Goal: Navigation & Orientation: Find specific page/section

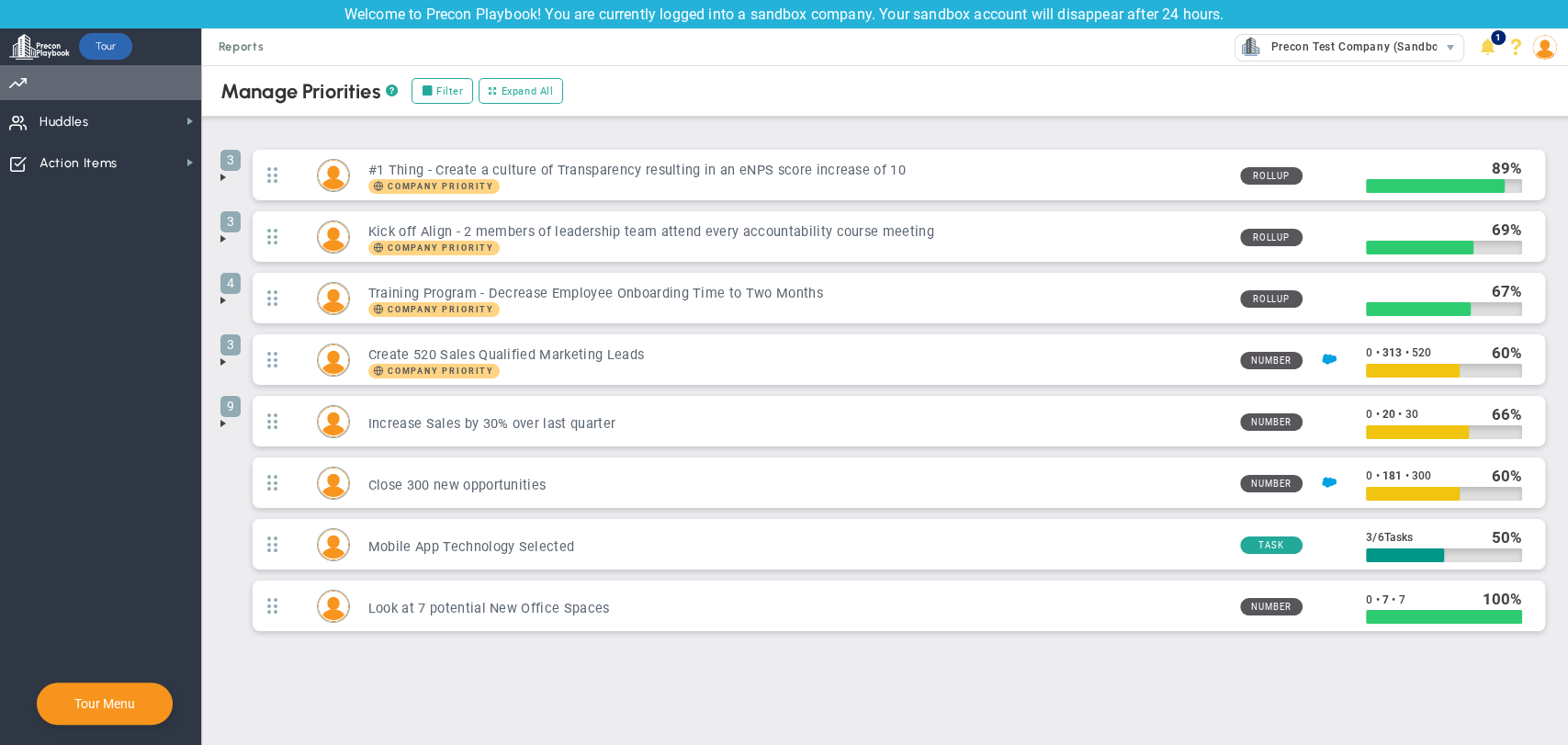
click at [61, 97] on span "Priorities Projects OKR Tree Priorities Projects OKRs" at bounding box center [100, 83] width 201 height 35
click at [62, 91] on span "Priorities Projects OKR Tree Priorities Projects OKRs" at bounding box center [100, 83] width 201 height 35
click at [28, 63] on div at bounding box center [40, 47] width 61 height 37
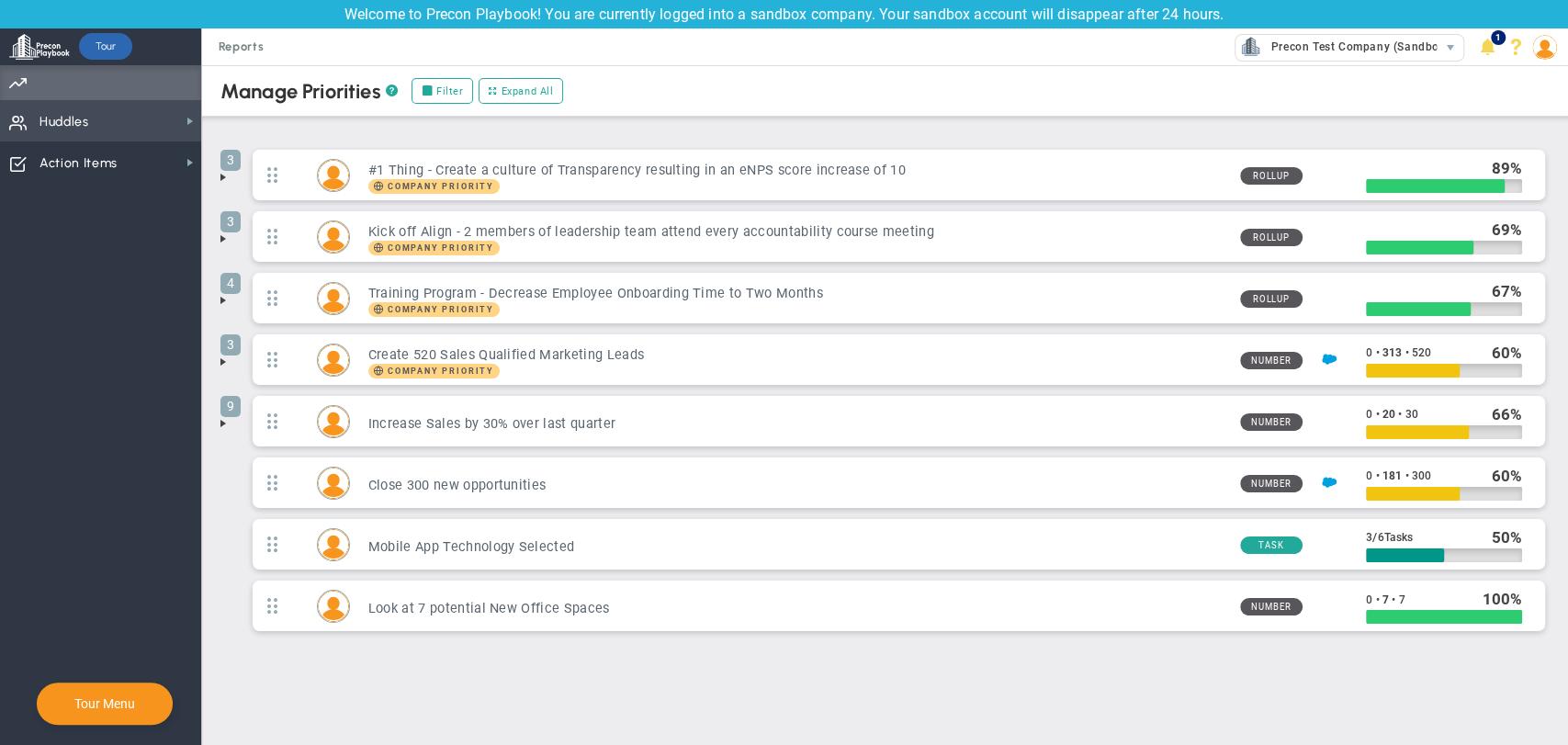
click at [56, 120] on span "Huddles" at bounding box center [64, 123] width 49 height 39
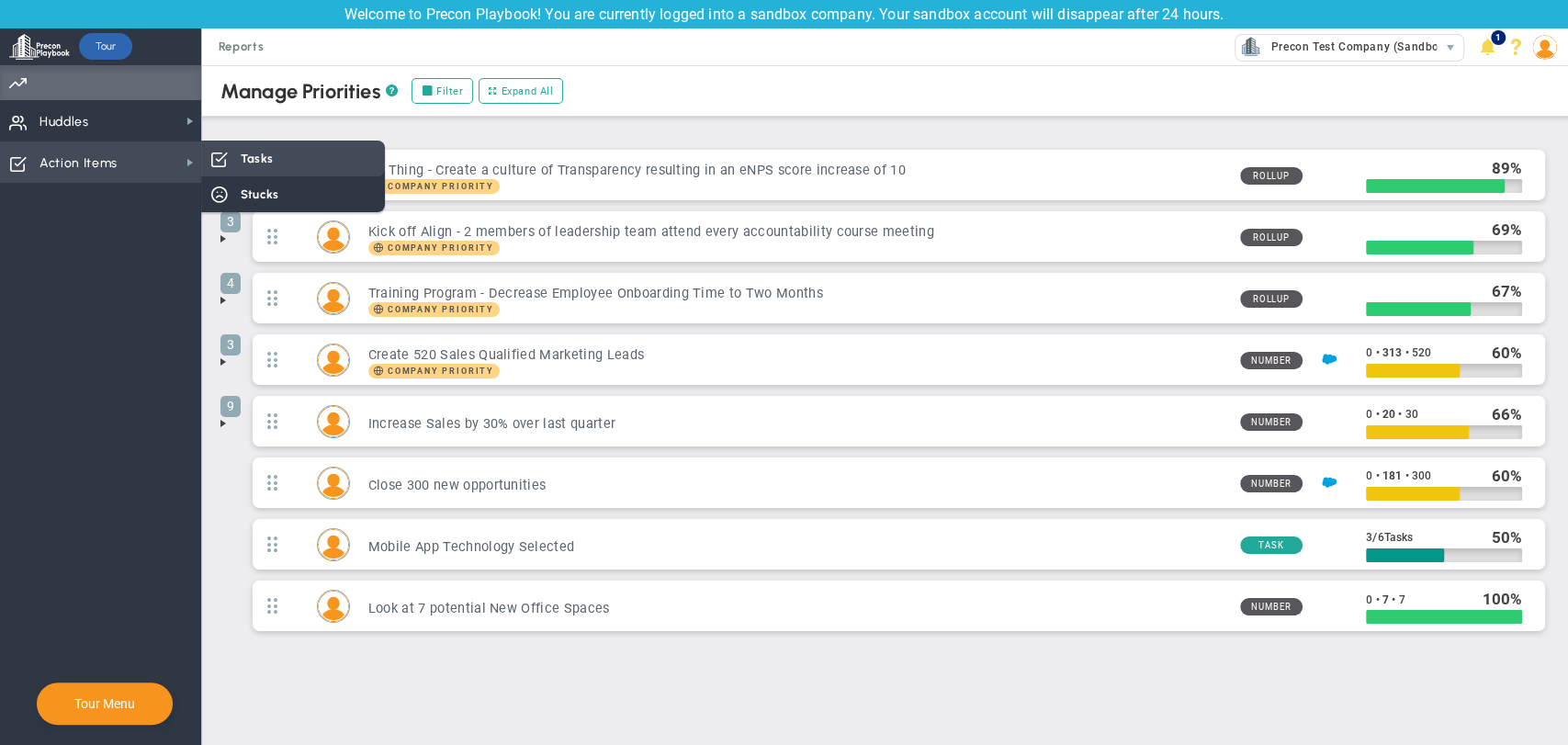
click at [311, 154] on div "Tasks" at bounding box center [292, 158] width 183 height 36
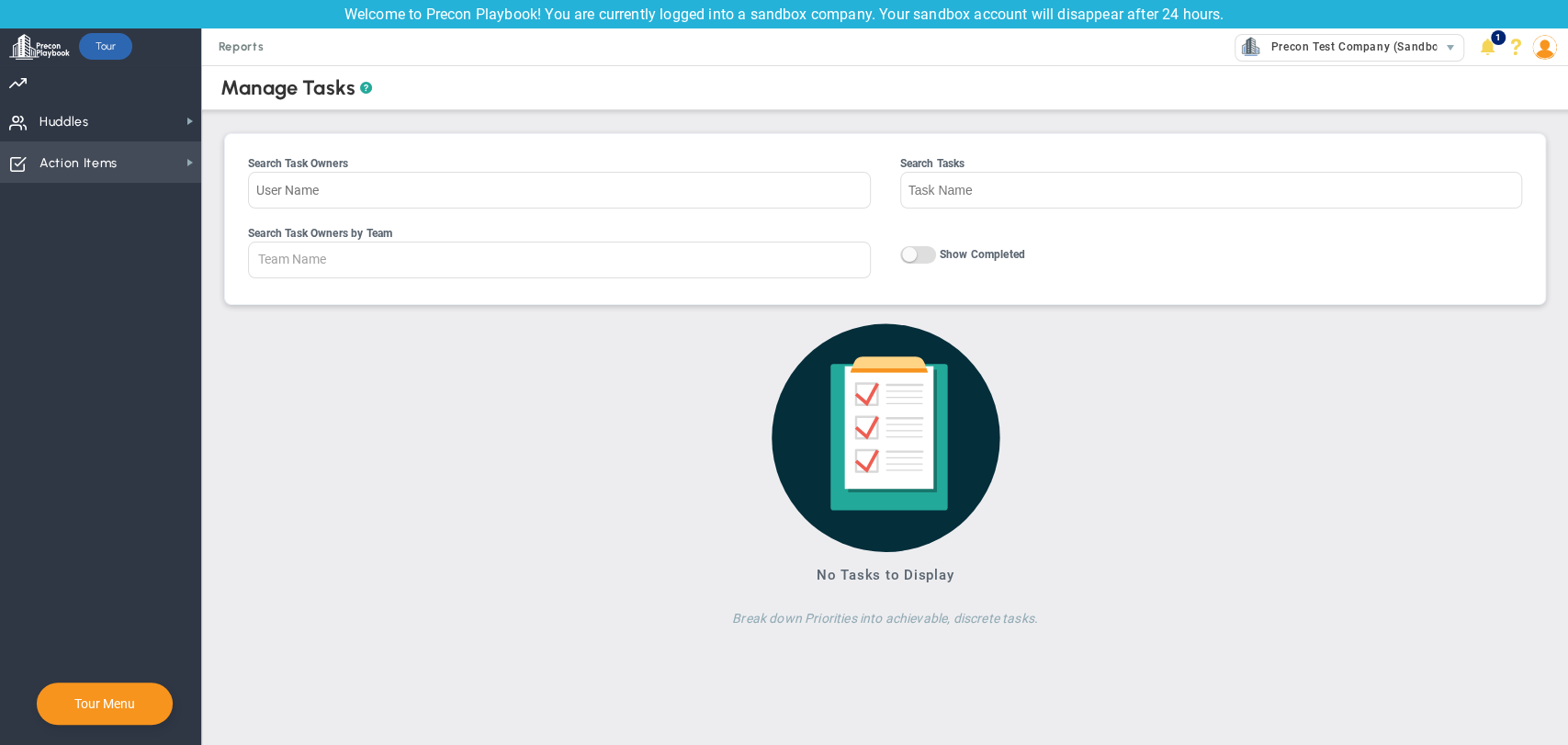
click at [112, 149] on span "Action Items" at bounding box center [78, 163] width 78 height 39
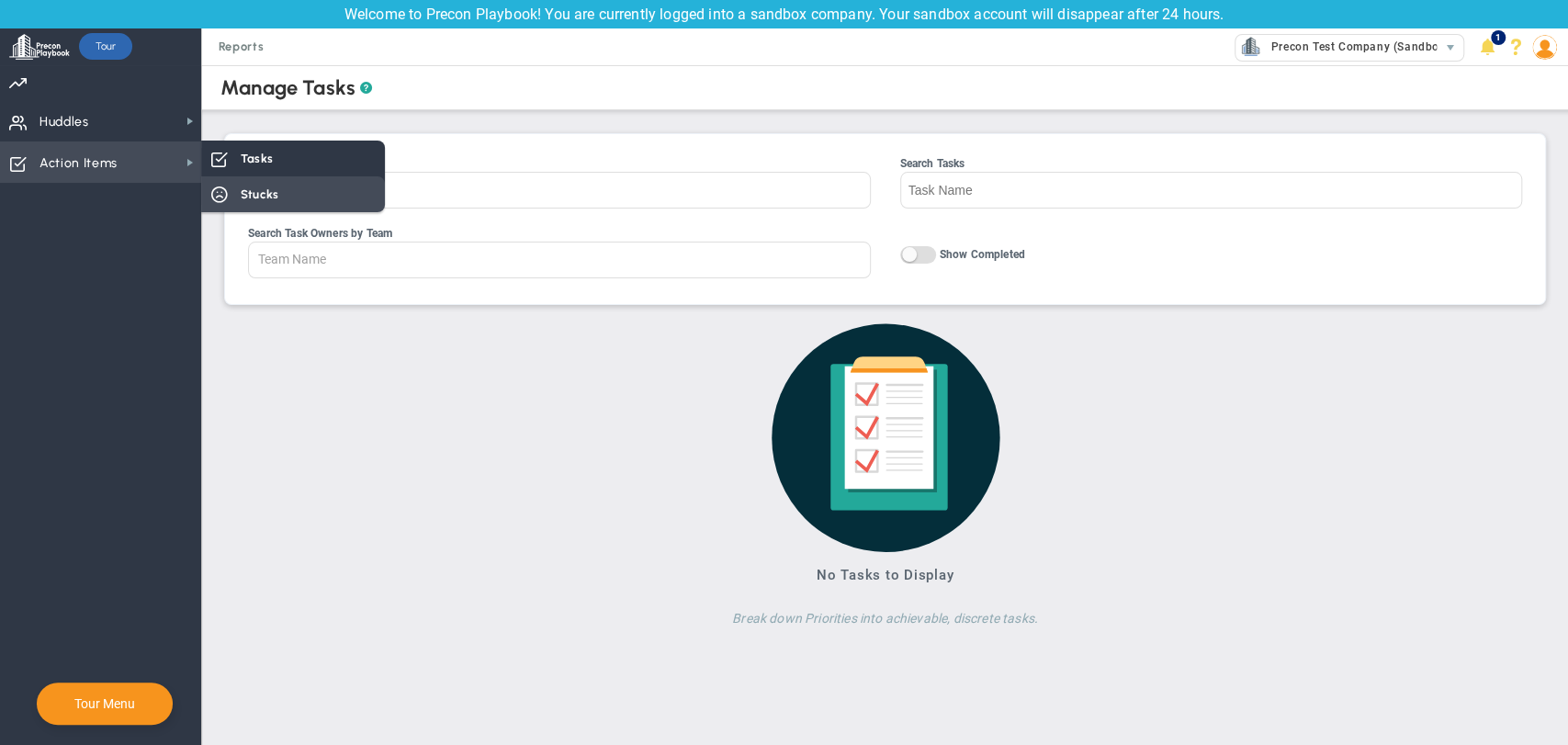
click at [259, 195] on span "Stucks" at bounding box center [259, 194] width 38 height 17
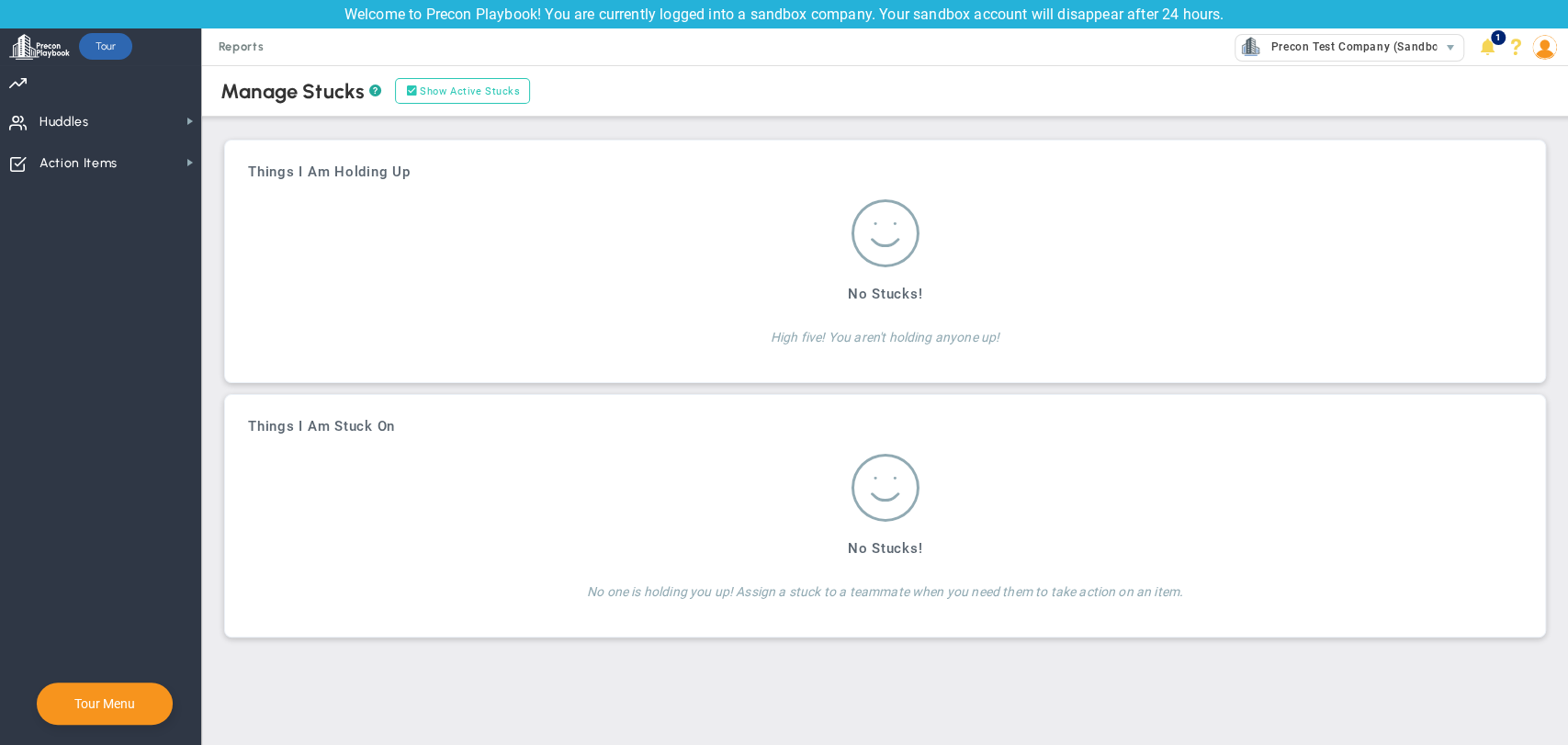
click at [452, 86] on label "Show Active Stucks" at bounding box center [462, 91] width 135 height 26
click at [422, 86] on input "Show Active Stucks" at bounding box center [415, 92] width 13 height 13
checkbox input "false"
click at [240, 46] on span "Reports" at bounding box center [241, 47] width 65 height 37
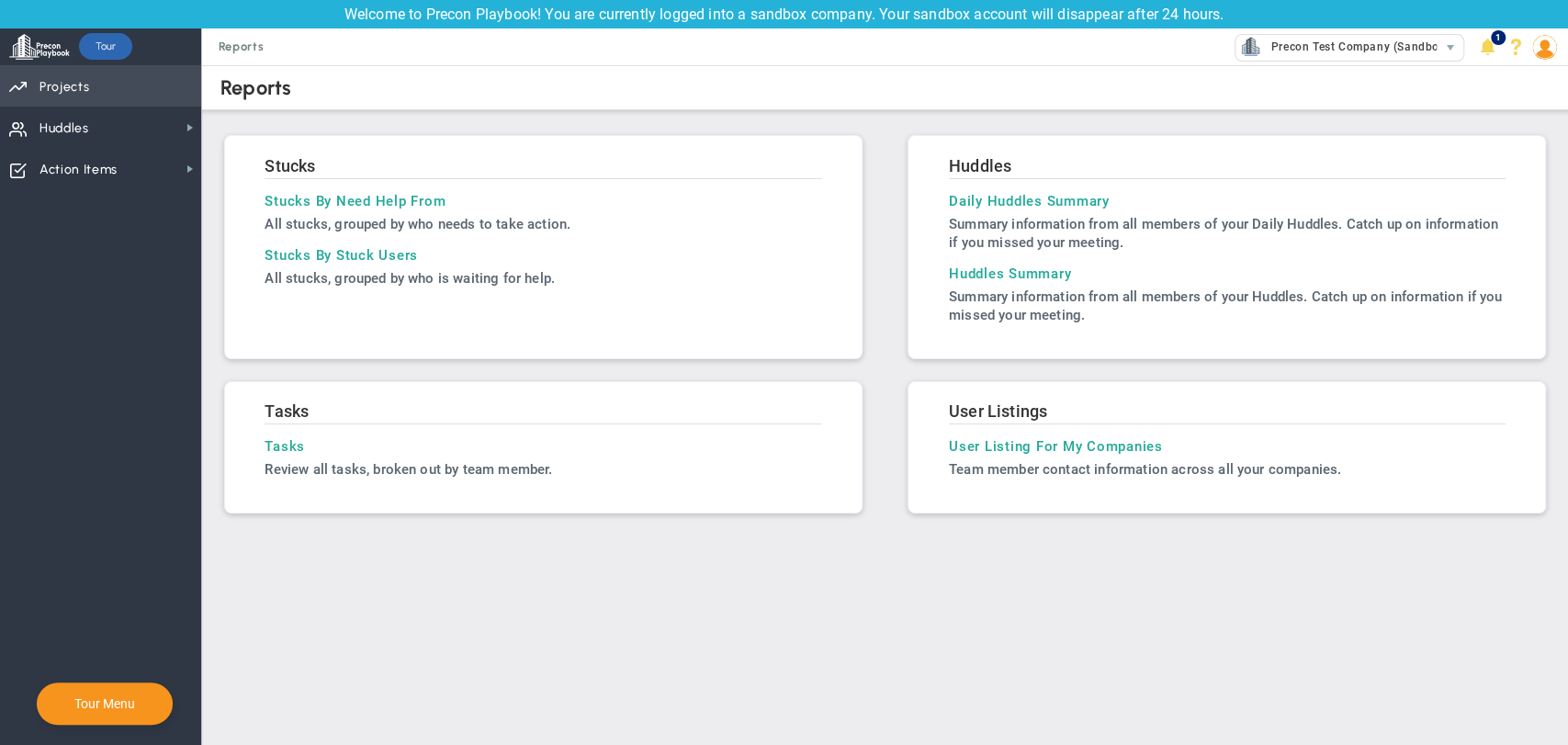
click at [74, 86] on span "Projects" at bounding box center [64, 87] width 49 height 39
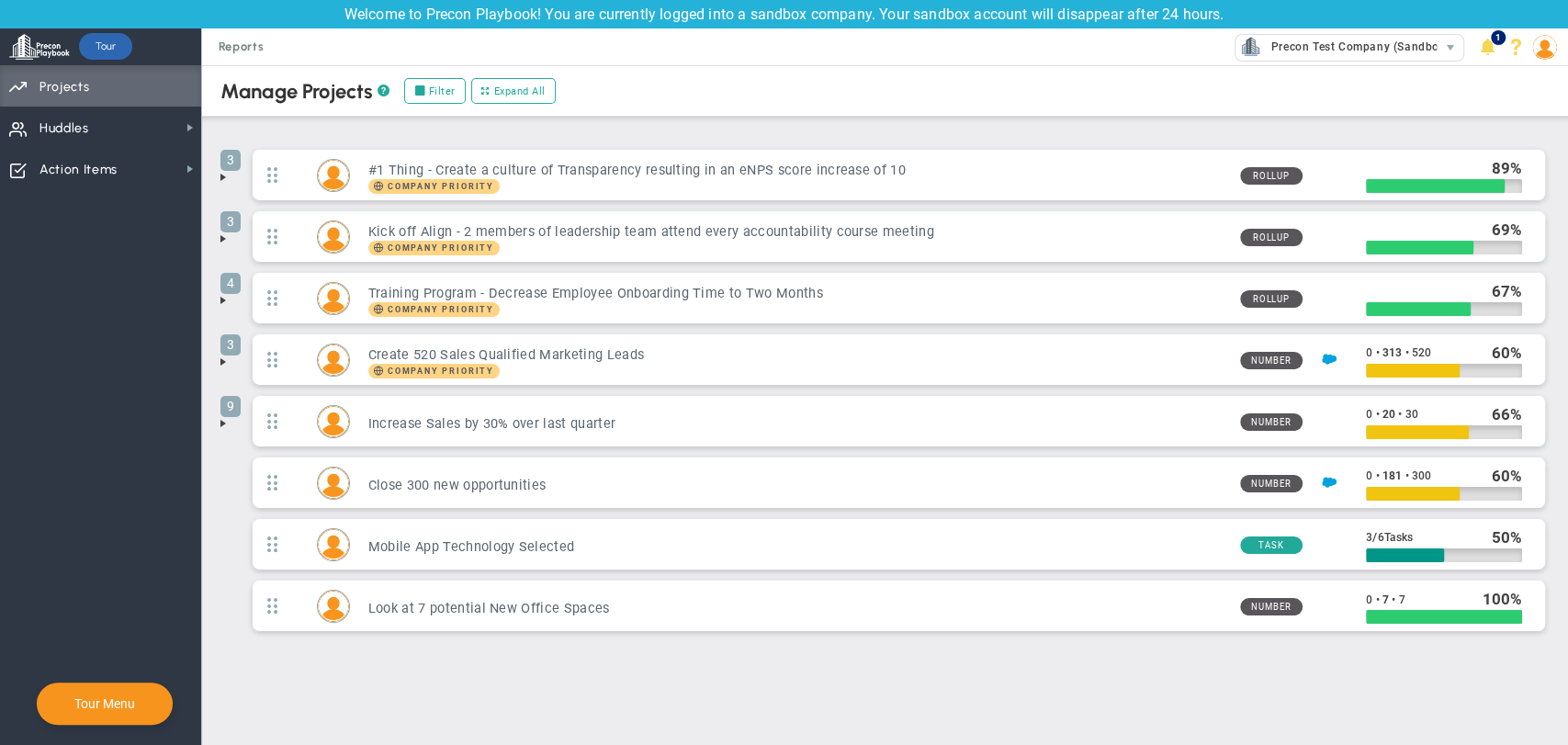
click at [220, 428] on span at bounding box center [223, 423] width 14 height 14
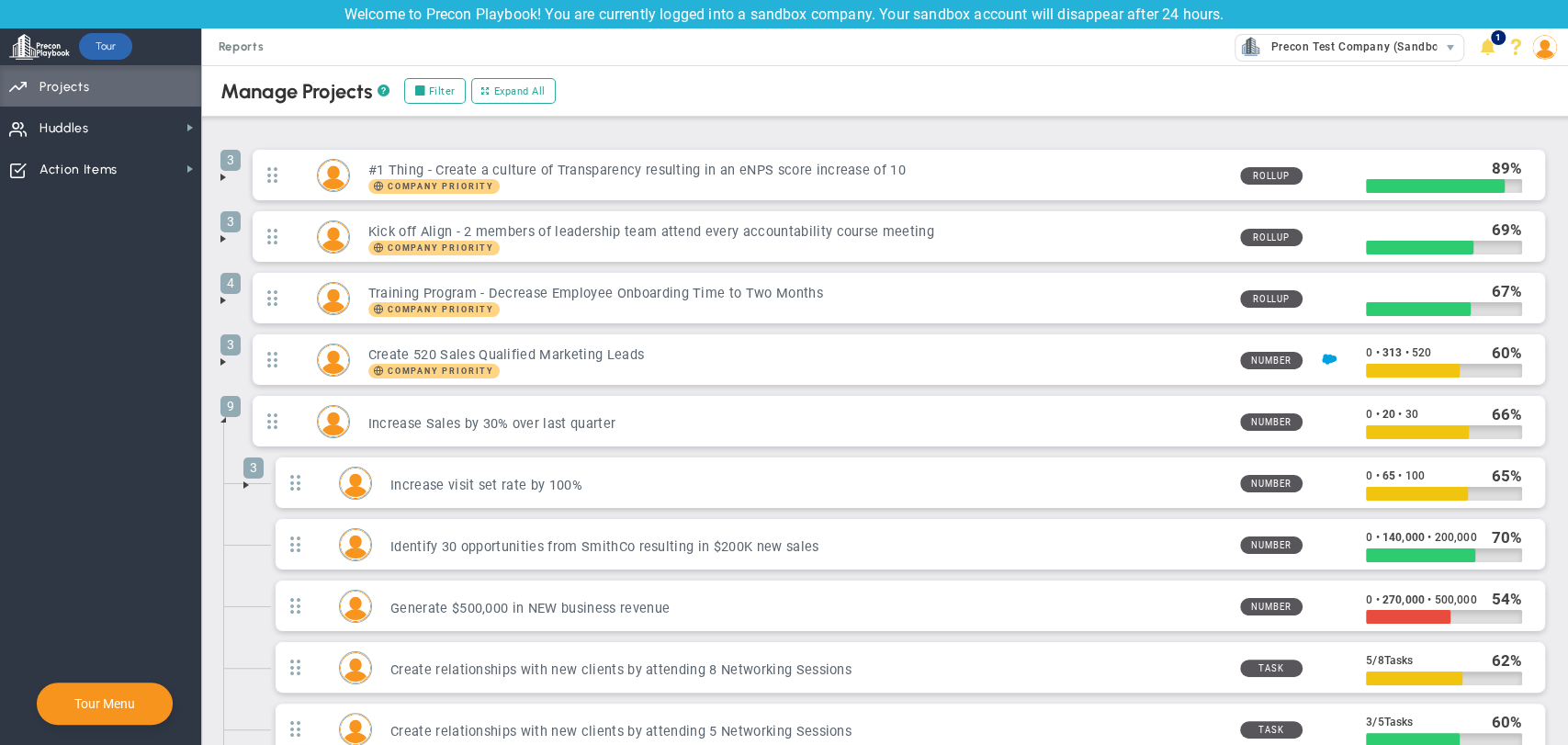
click at [246, 490] on span at bounding box center [246, 484] width 14 height 14
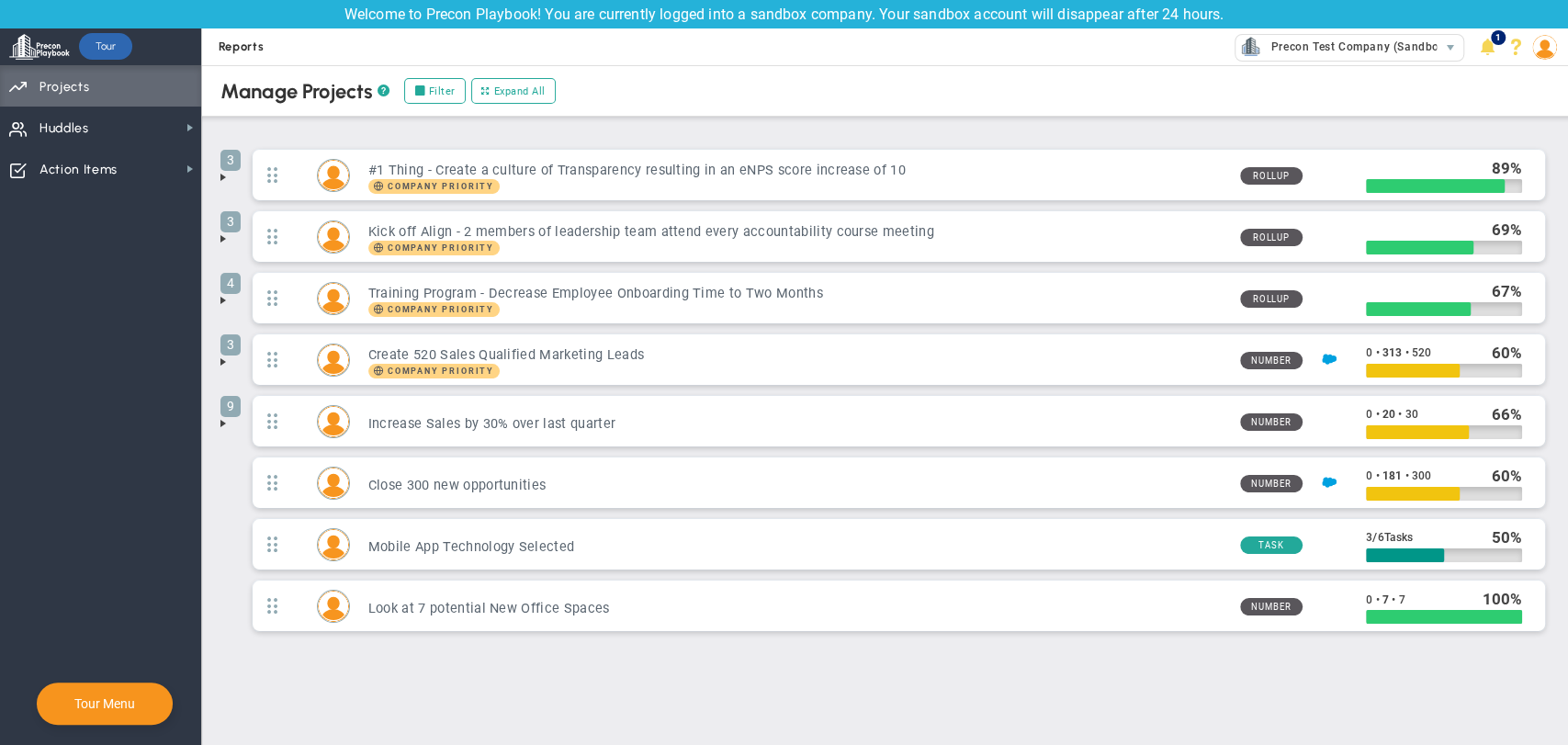
click at [237, 50] on span "Reports" at bounding box center [241, 47] width 65 height 37
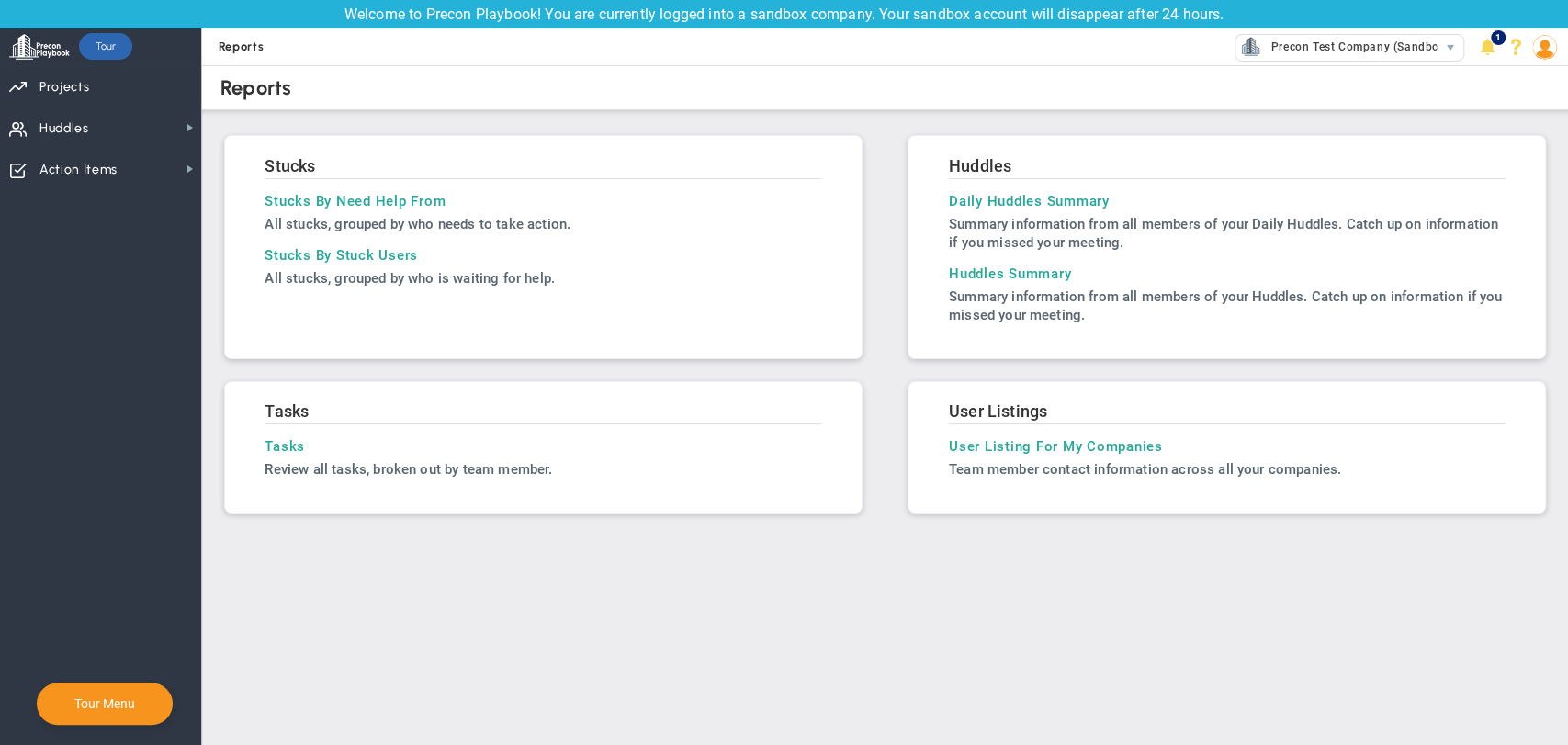
click at [237, 50] on span "Reports" at bounding box center [241, 47] width 65 height 37
click at [119, 96] on span "Priorities Projects OKR Tree Priorities Projects OKRs" at bounding box center [100, 86] width 201 height 41
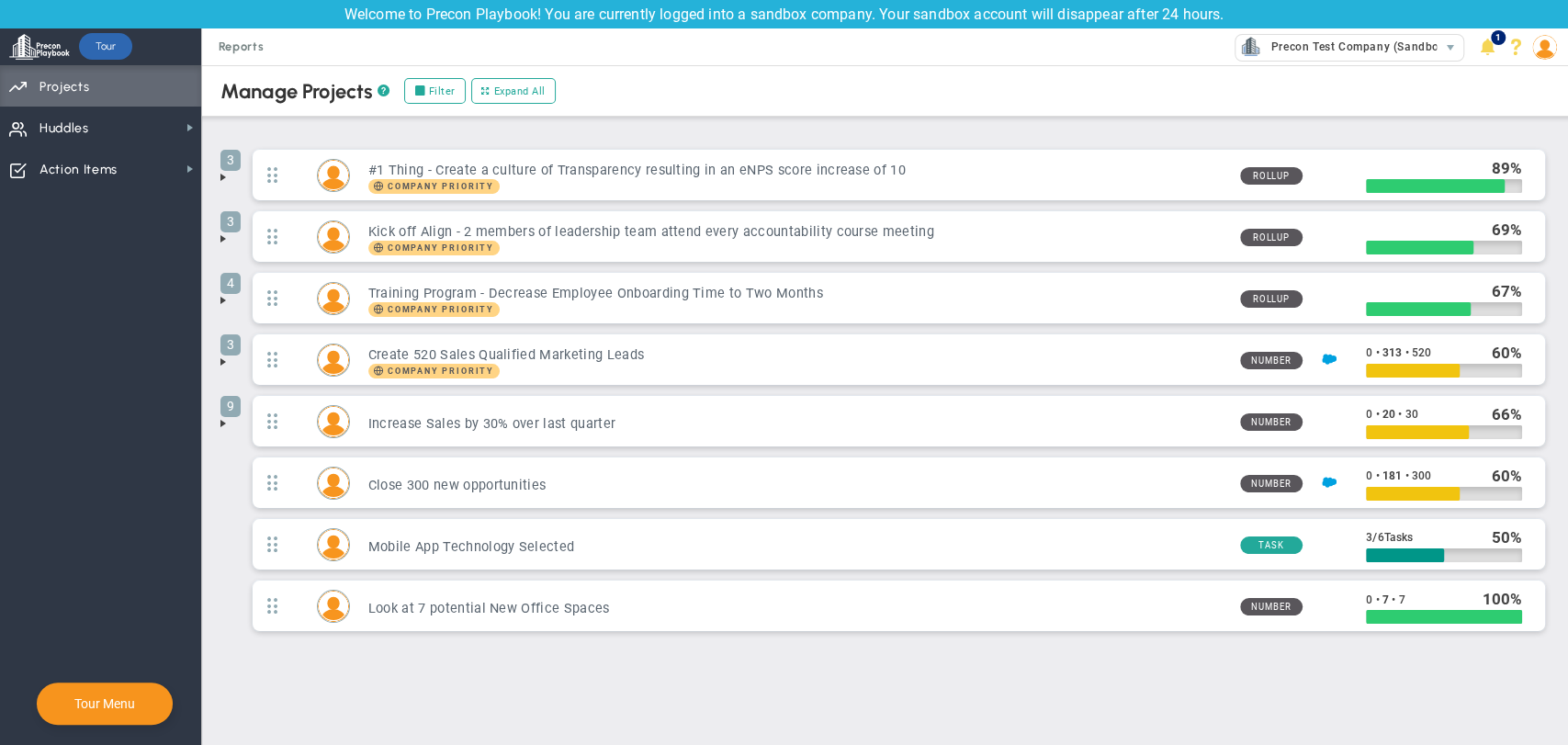
click at [220, 181] on span at bounding box center [223, 177] width 14 height 14
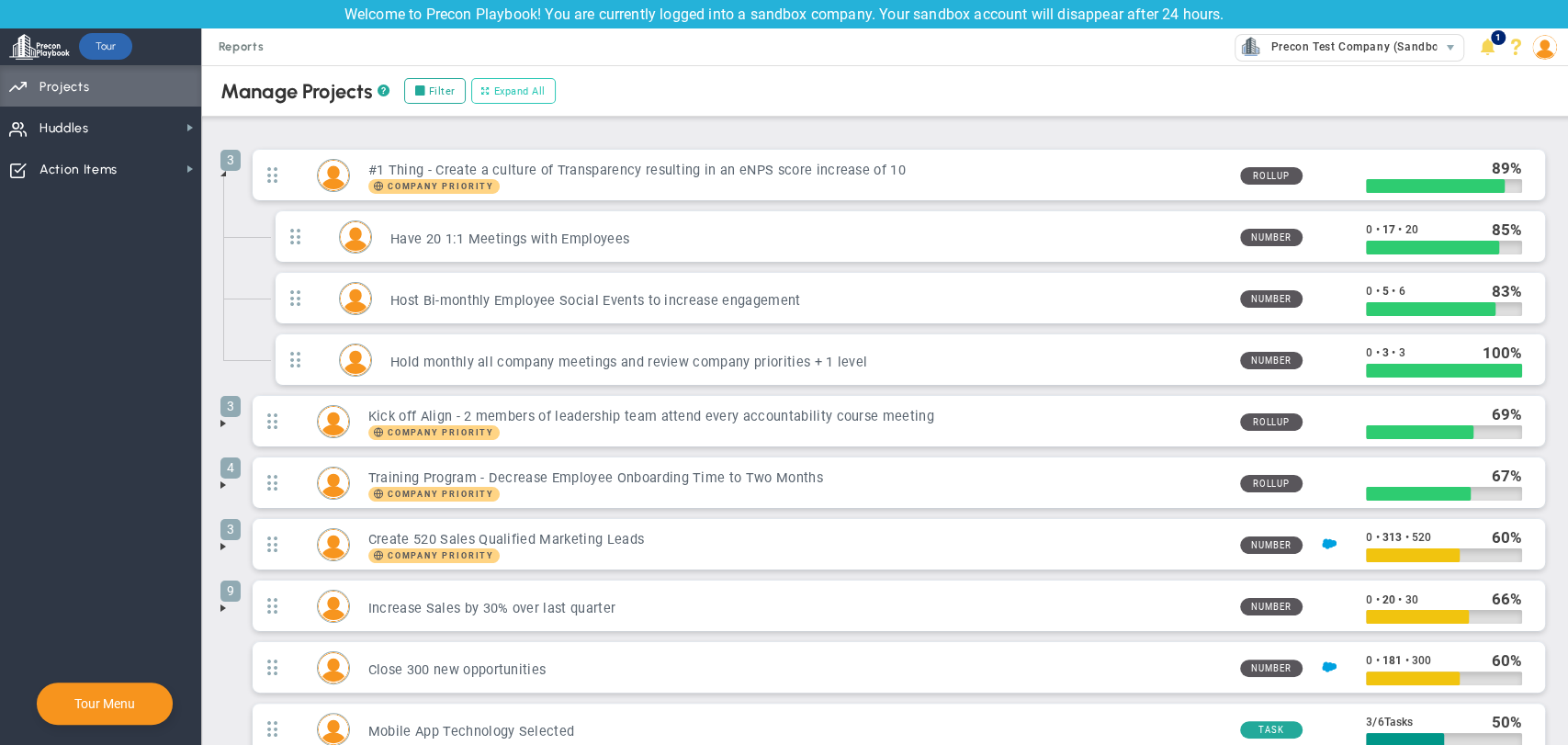
click at [485, 97] on span at bounding box center [485, 92] width 9 height 15
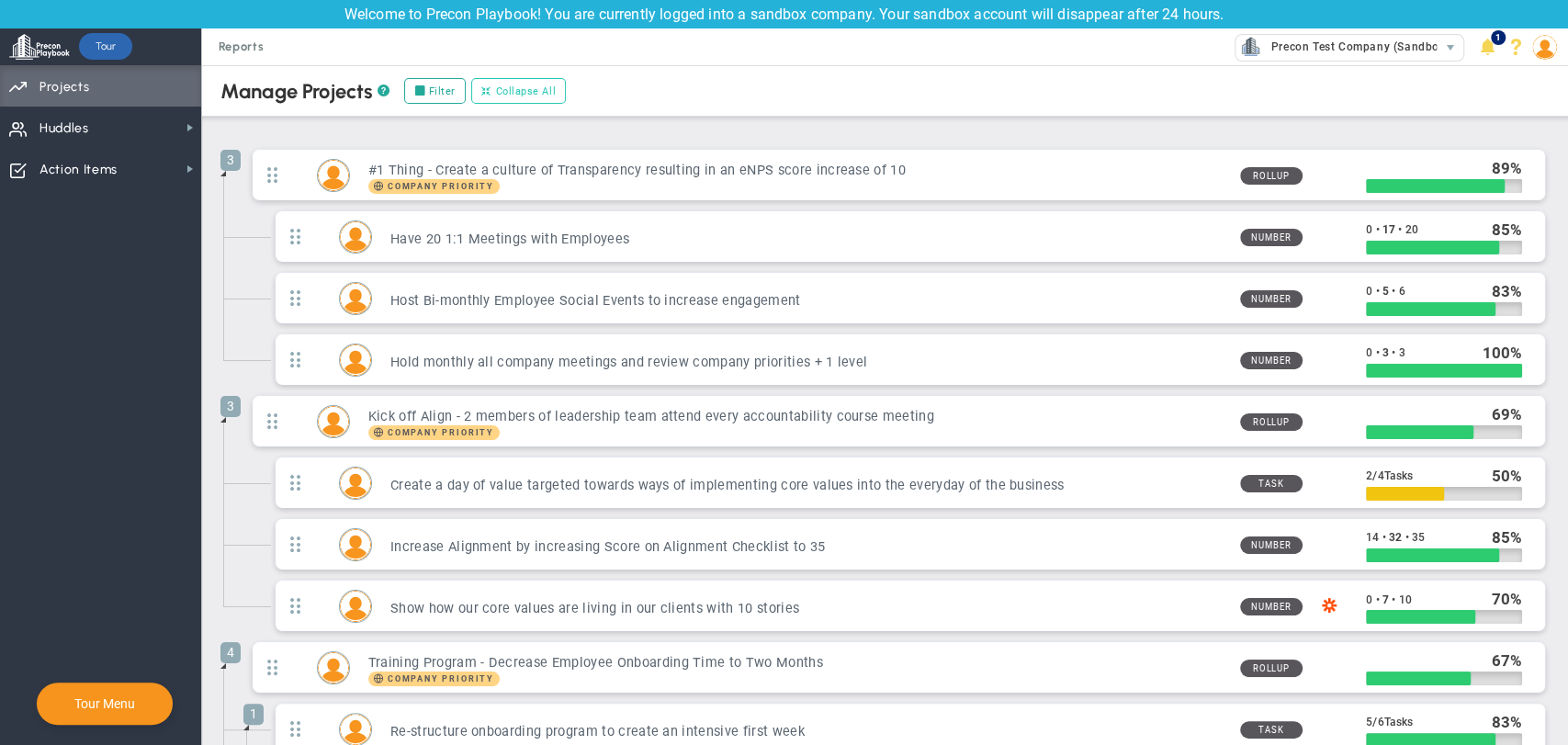
click at [485, 97] on span at bounding box center [486, 92] width 10 height 15
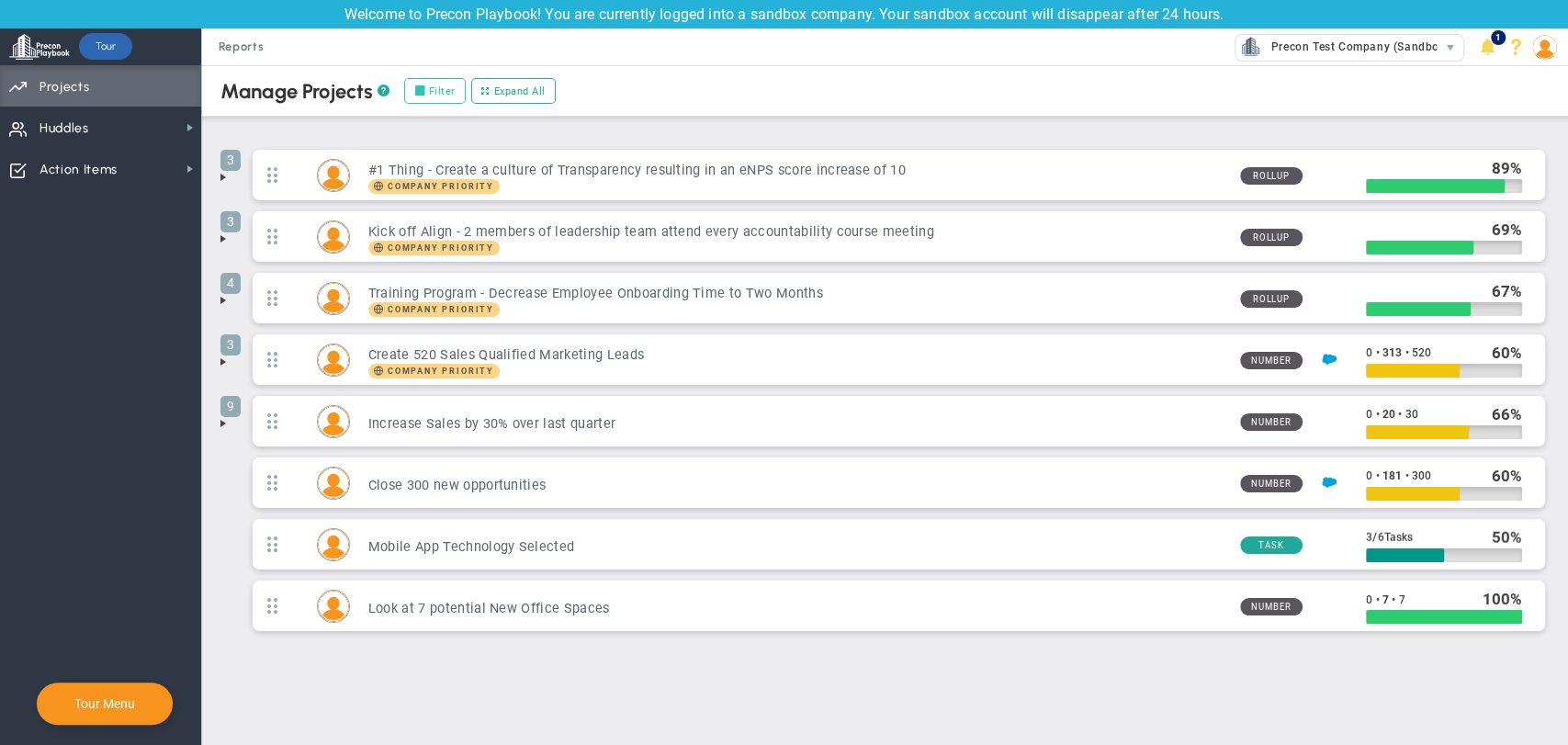
click at [440, 99] on label "Filter" at bounding box center [435, 91] width 62 height 26
click at [430, 98] on input "Filter" at bounding box center [424, 92] width 13 height 13
checkbox input "true"
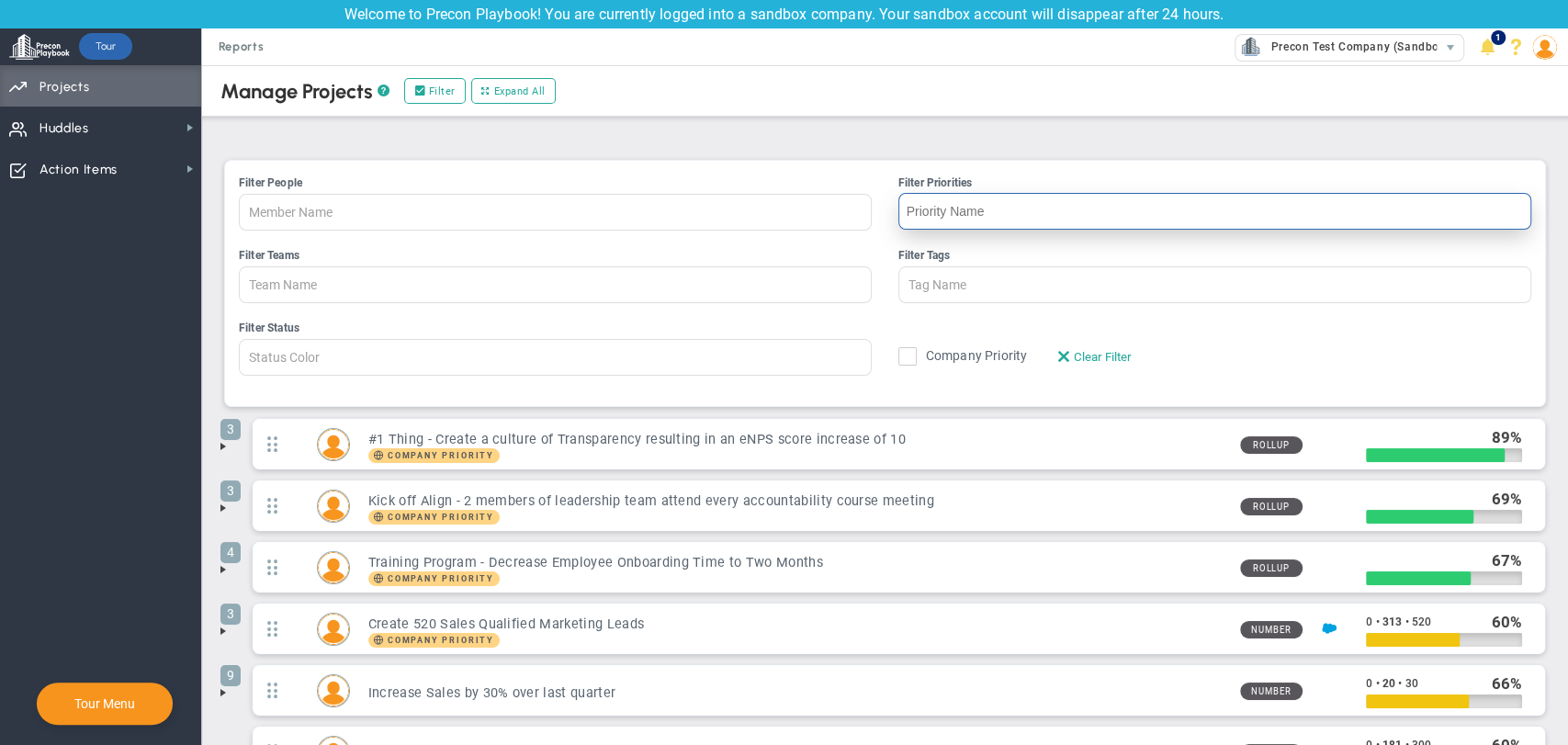
click at [952, 212] on input "Filter Priorities" at bounding box center [1215, 211] width 633 height 37
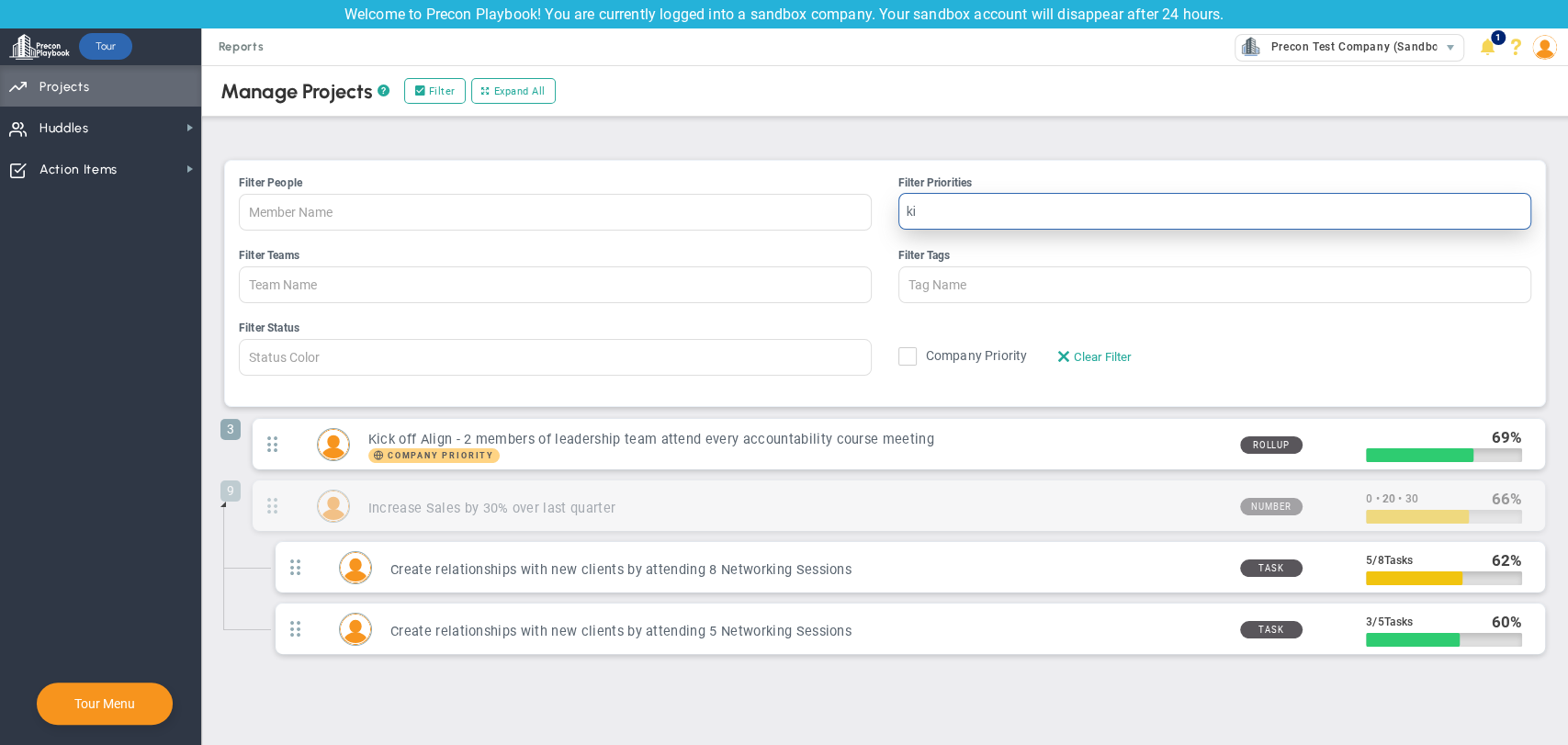
type input "k"
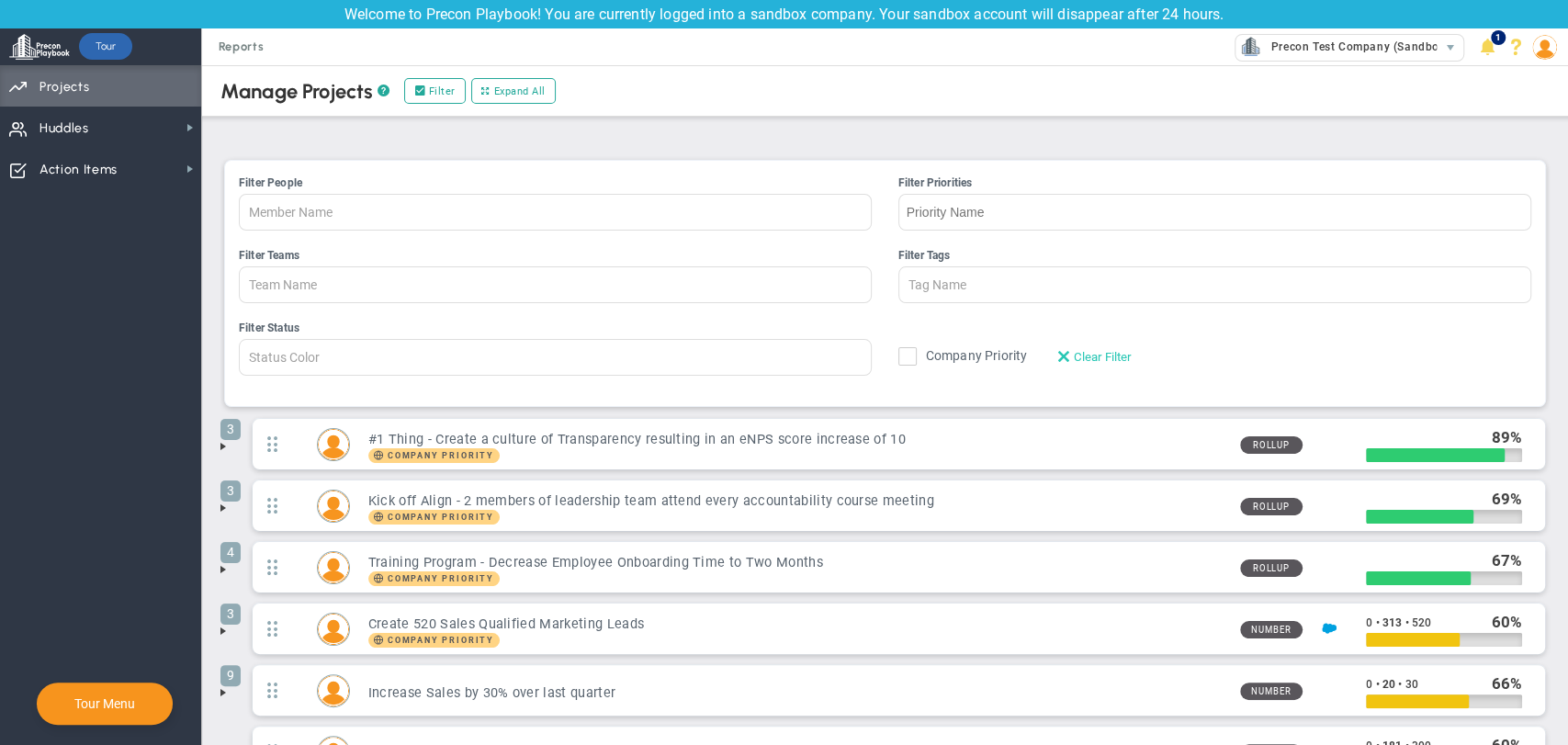
click at [1092, 346] on button "Clear Filter" at bounding box center [1095, 356] width 85 height 28
click at [1097, 354] on span "Clear Filter" at bounding box center [1103, 357] width 58 height 14
click at [151, 139] on span "Huddles Huddles" at bounding box center [100, 126] width 201 height 41
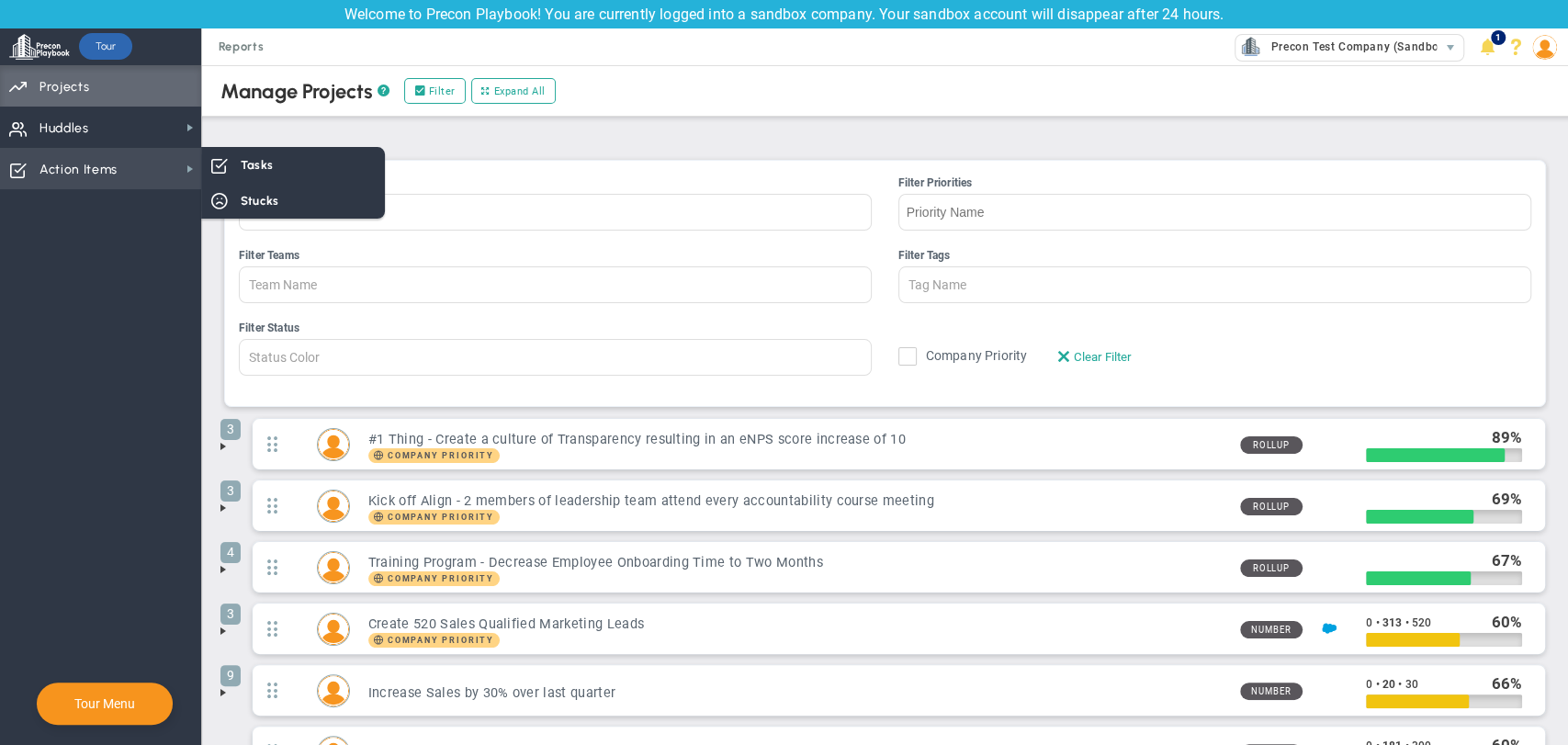
click at [144, 160] on span "Action Items Action Items" at bounding box center [100, 168] width 201 height 41
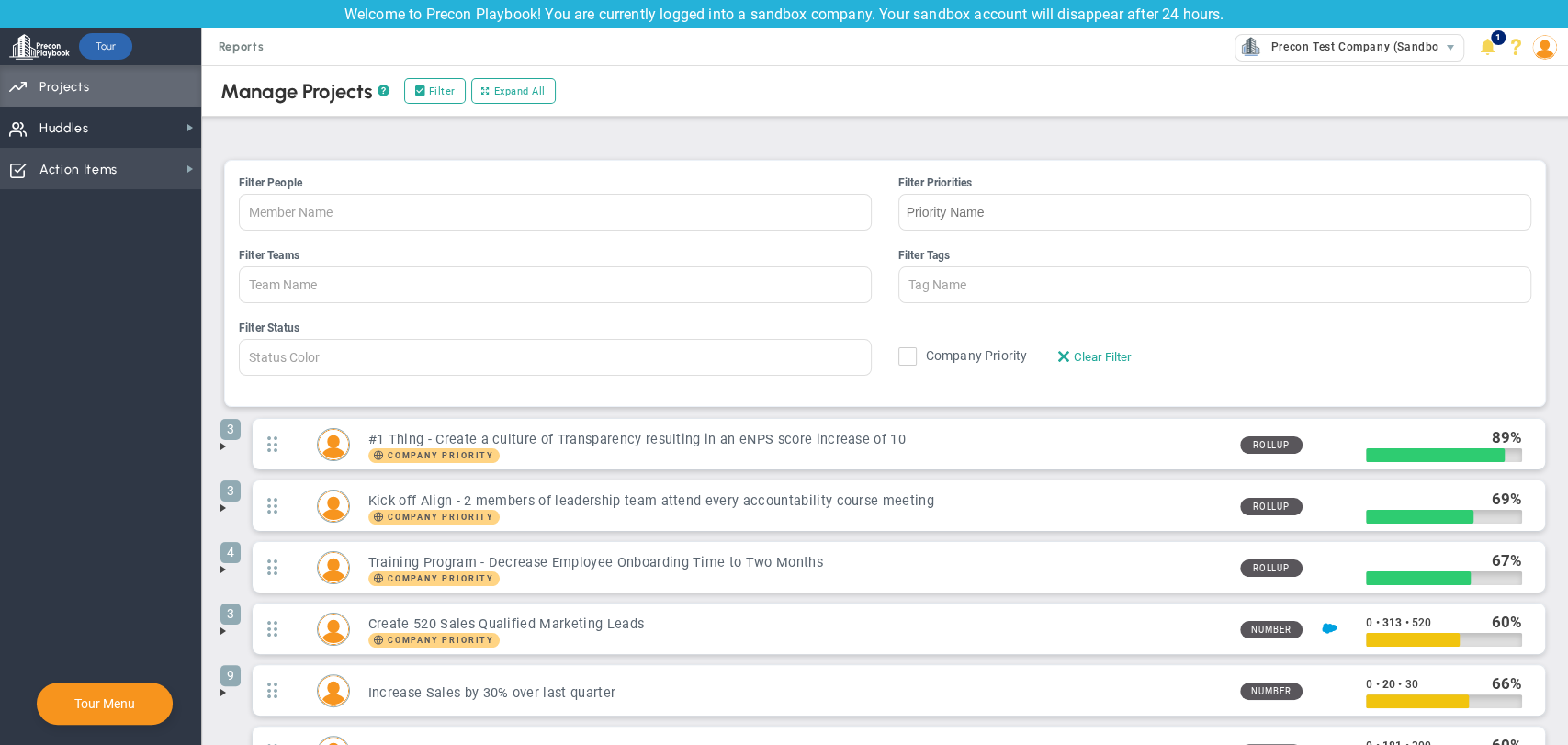
click at [170, 173] on span "Action Items Action Items" at bounding box center [100, 168] width 201 height 41
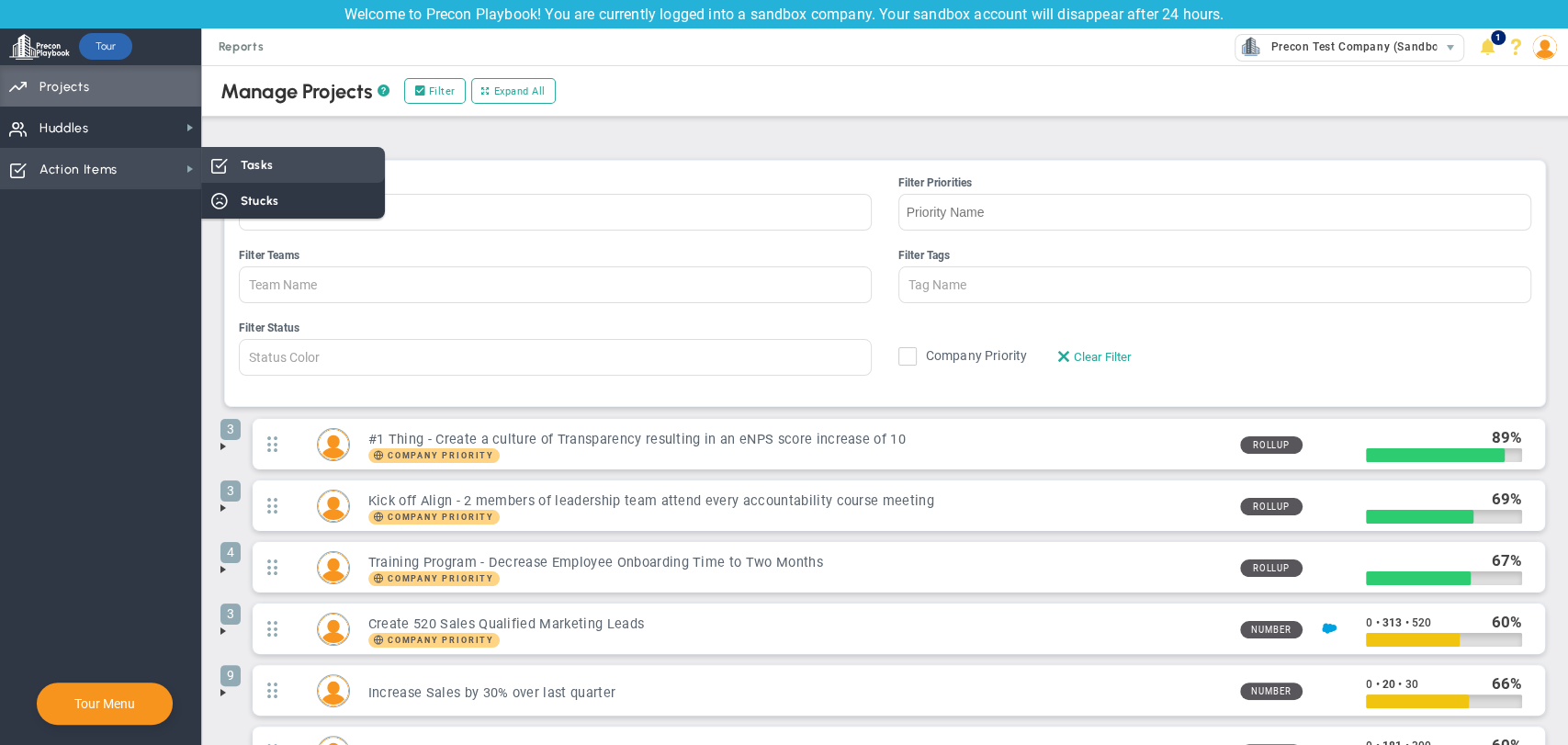
click at [239, 174] on div "Tasks" at bounding box center [292, 164] width 183 height 36
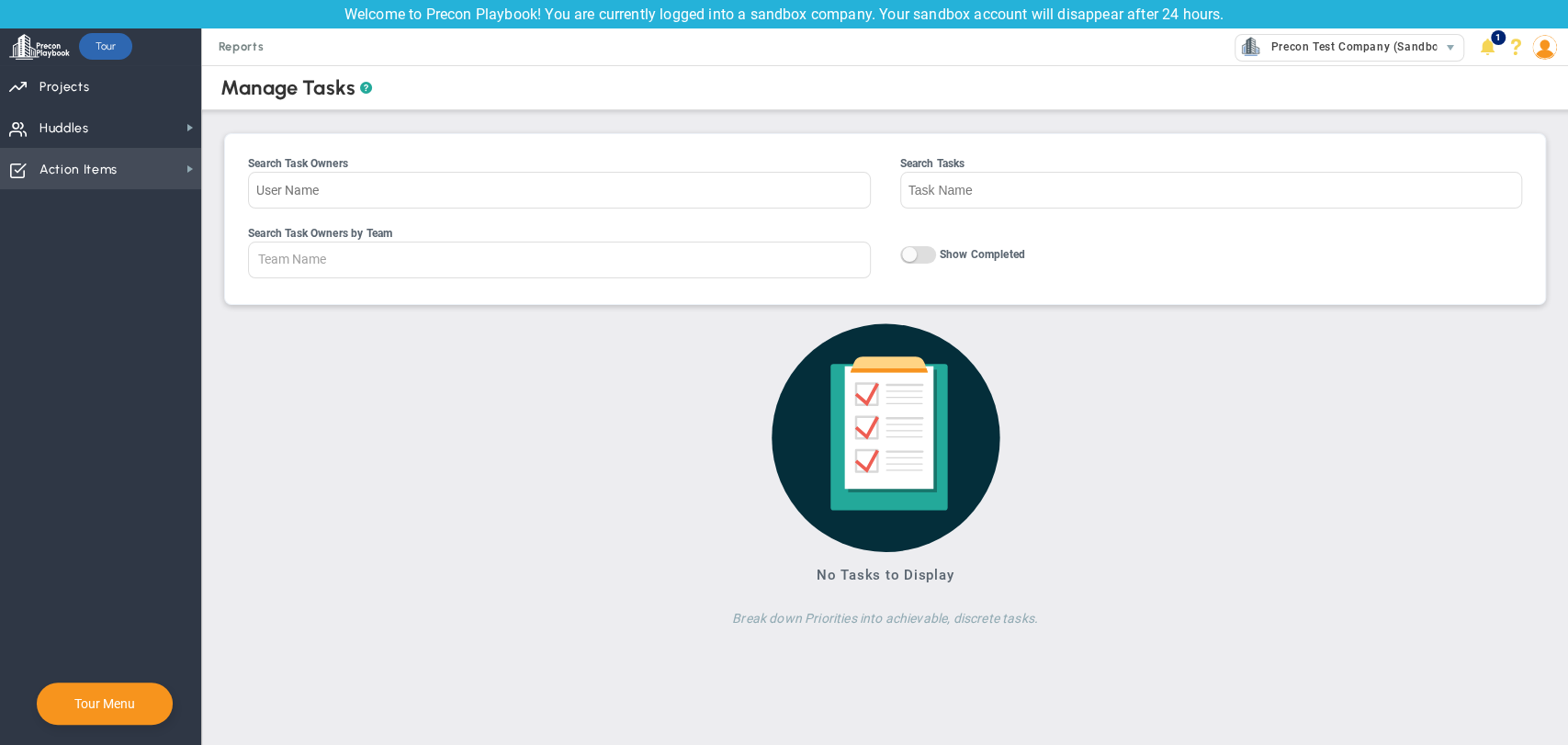
click at [182, 161] on span "Action Items Action Items" at bounding box center [100, 168] width 201 height 41
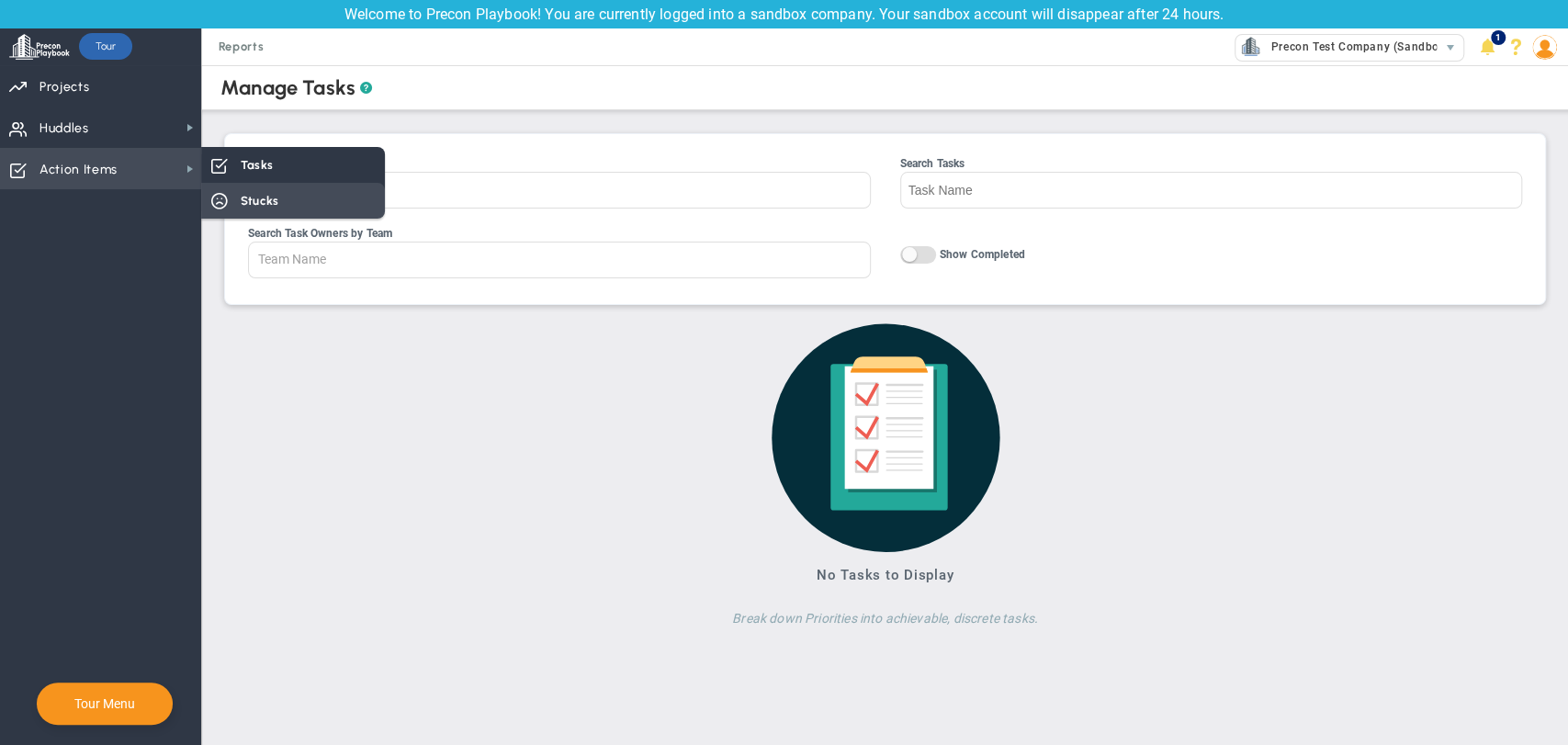
click at [242, 215] on div "Stucks" at bounding box center [292, 200] width 183 height 36
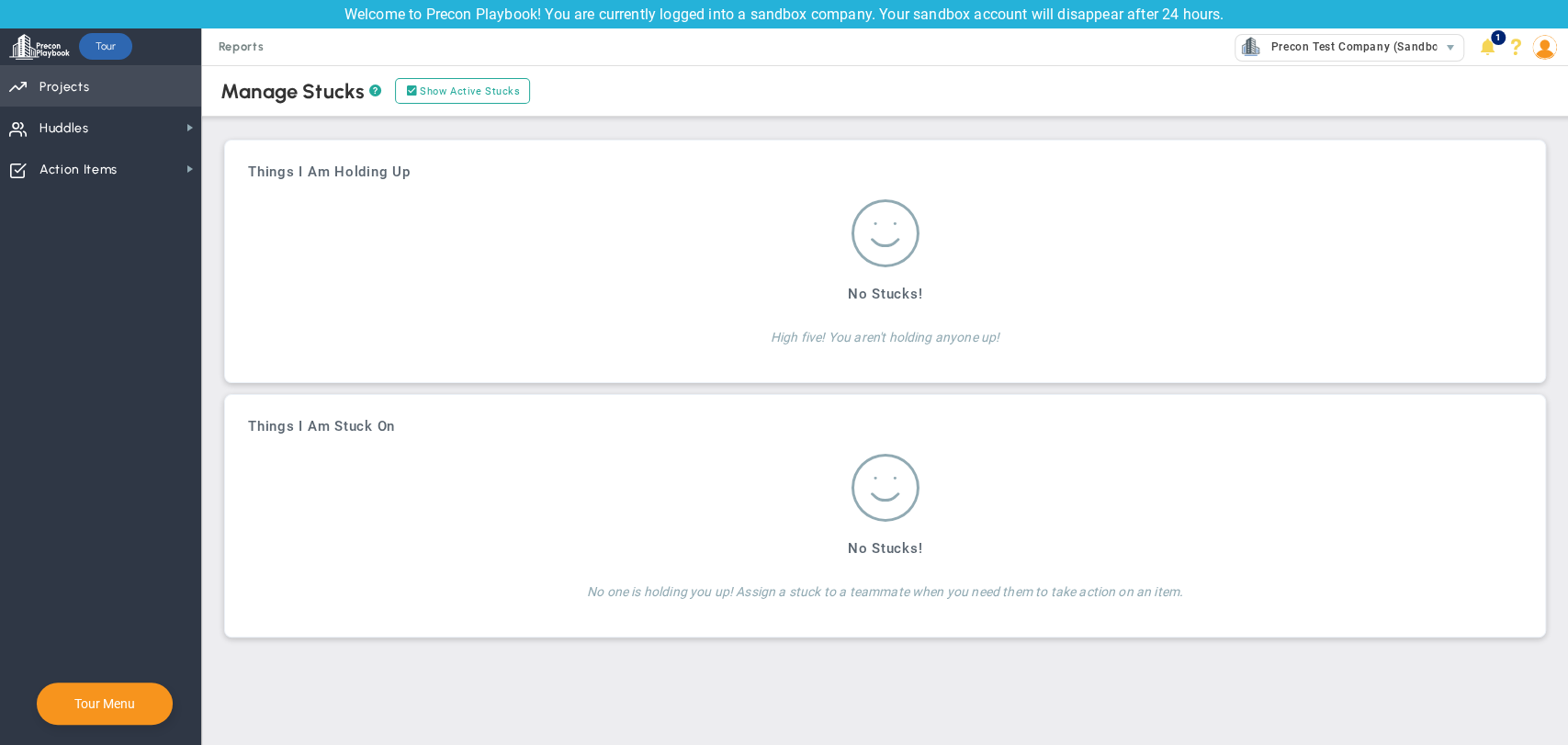
click at [104, 88] on span "Priorities Projects OKR Tree Priorities Projects OKRs" at bounding box center [100, 86] width 201 height 41
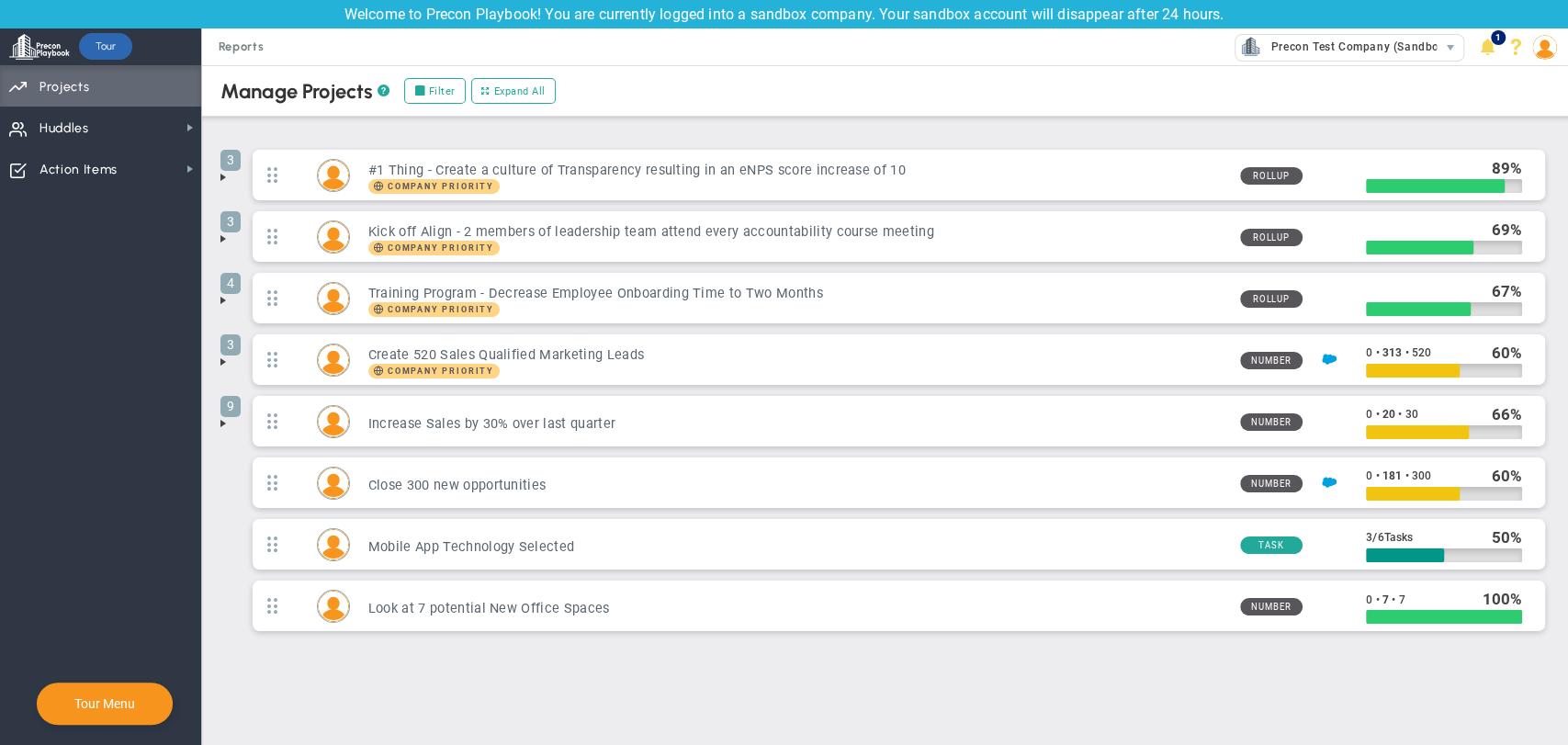
click at [220, 358] on span at bounding box center [223, 361] width 14 height 14
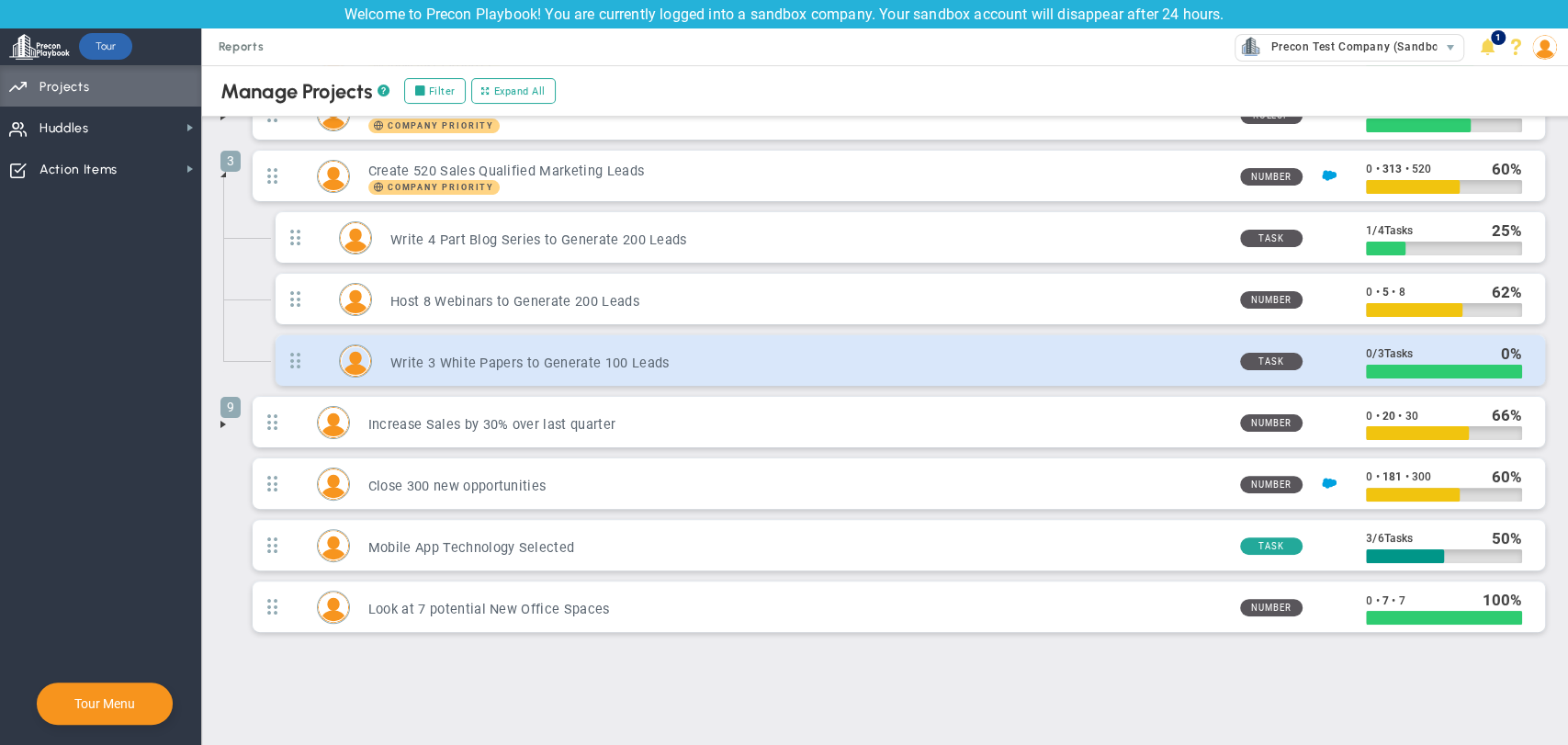
scroll to position [183, 0]
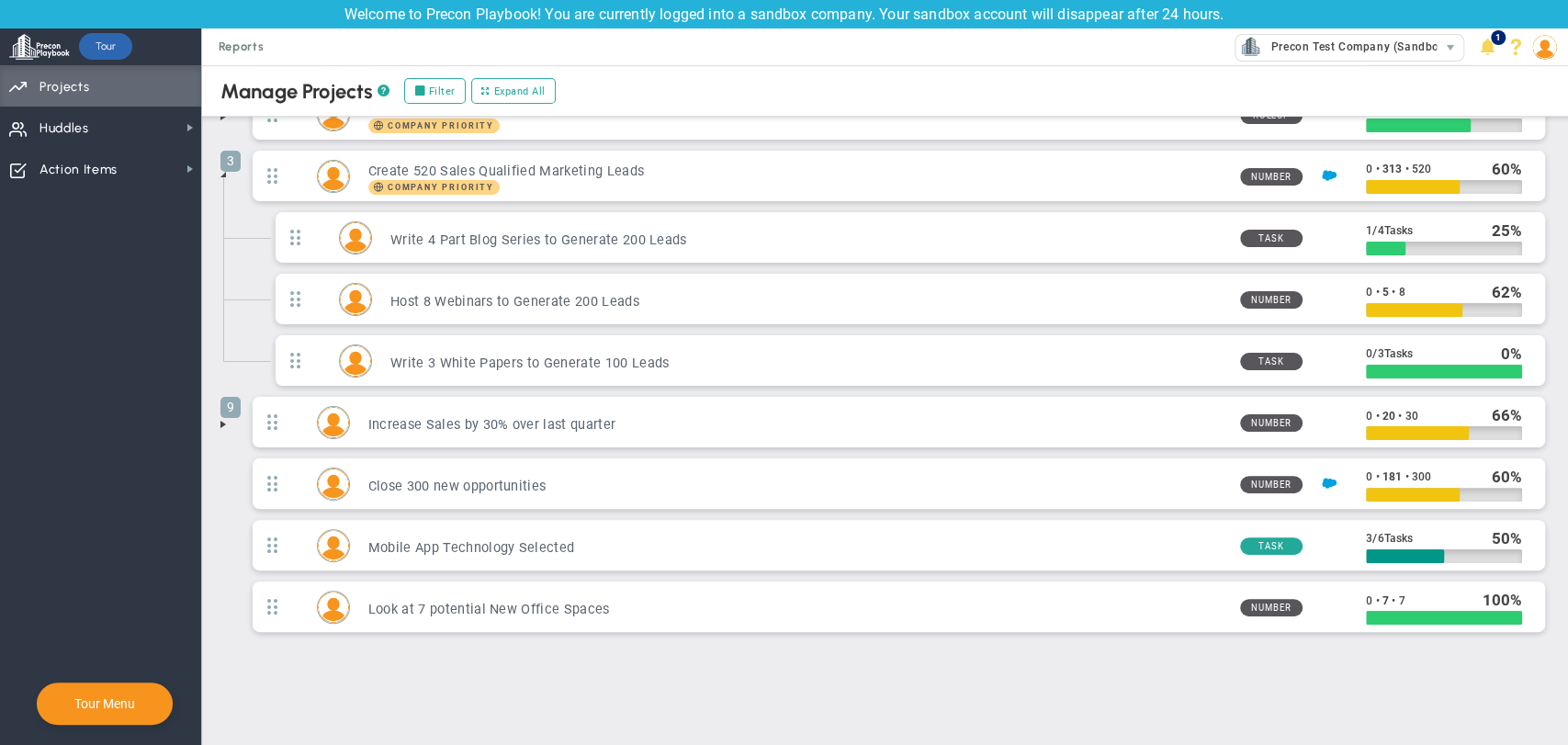
click at [224, 423] on span at bounding box center [223, 424] width 14 height 14
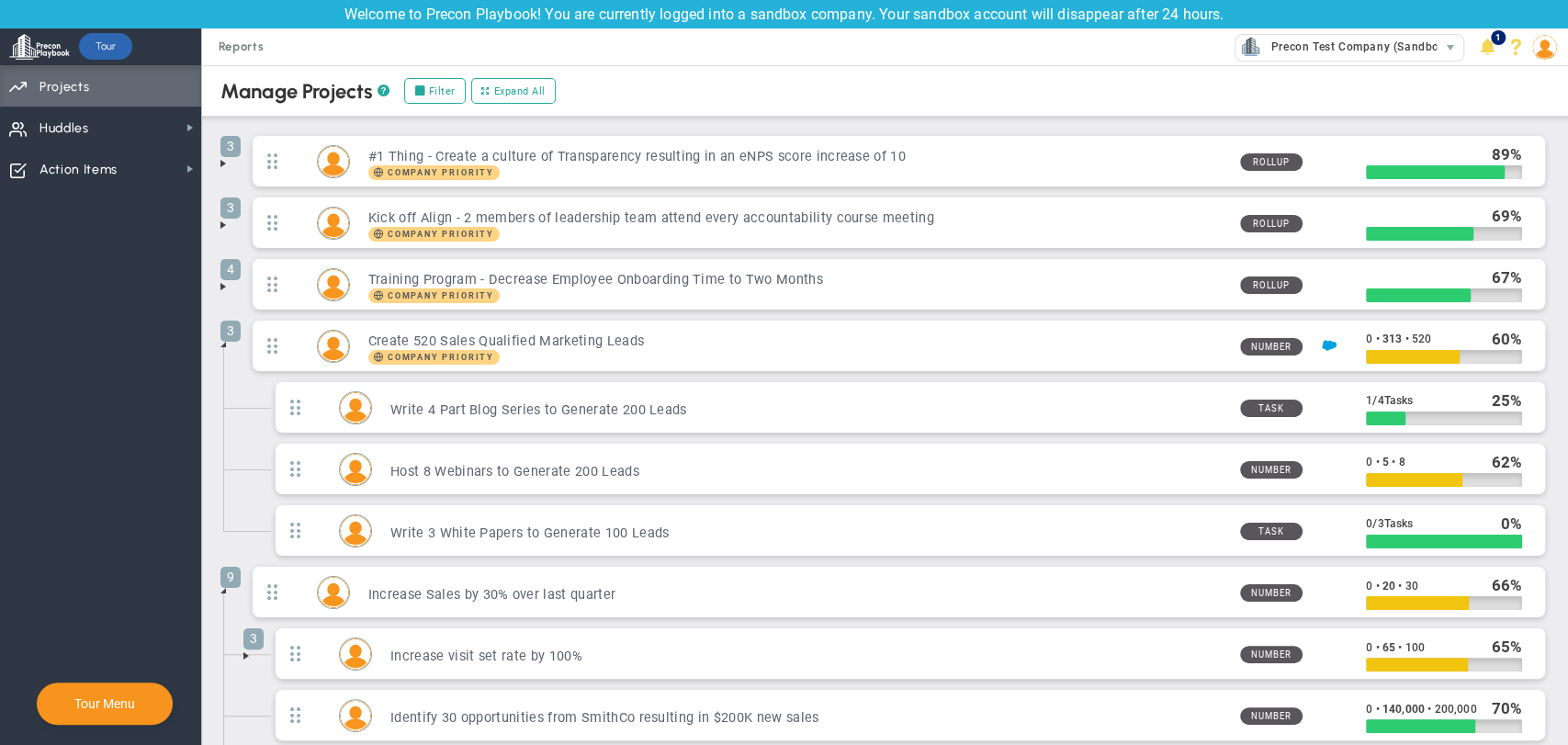
scroll to position [0, 0]
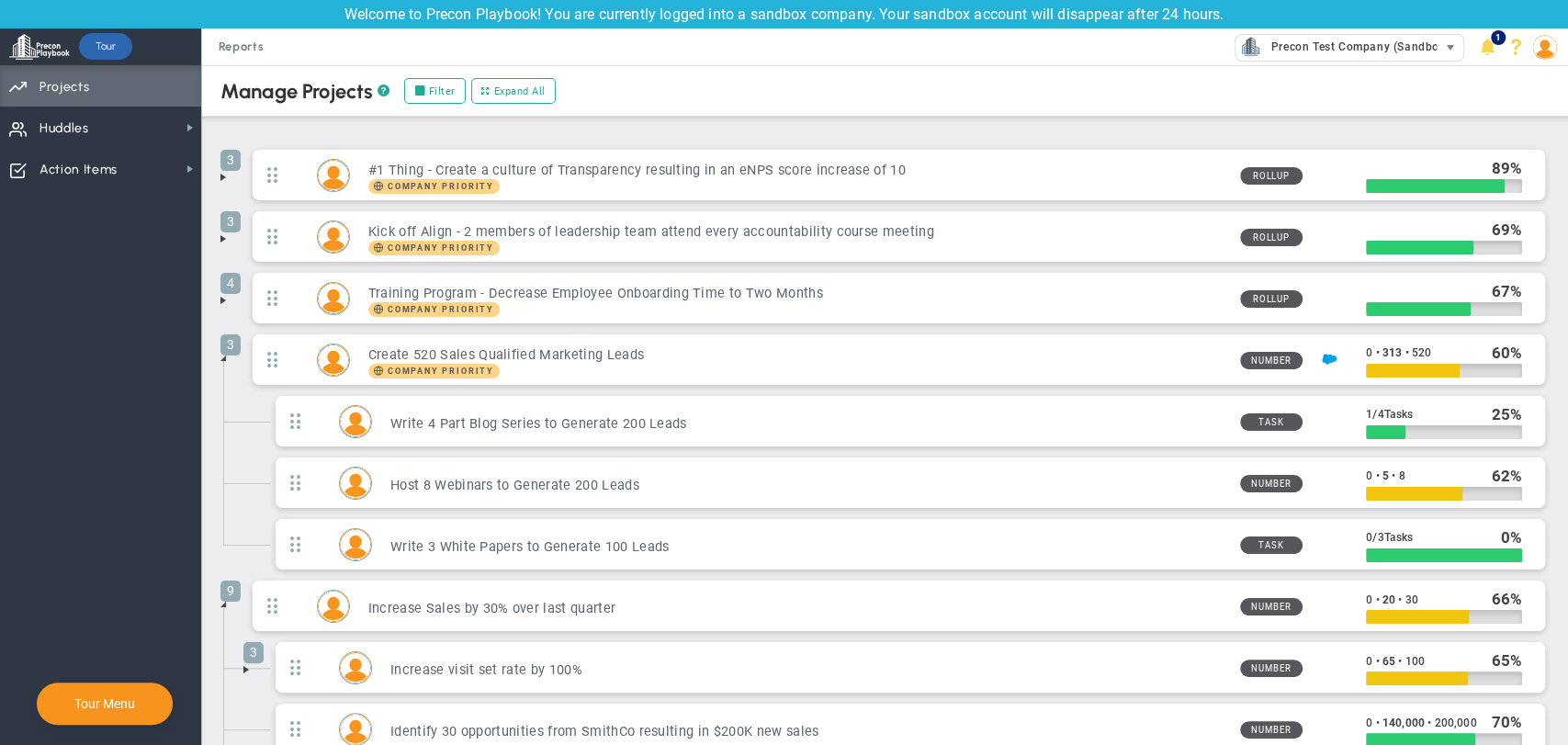
click at [1440, 52] on span "select" at bounding box center [1450, 47] width 27 height 26
click at [1418, 75] on div "Manage Companies" at bounding box center [1383, 78] width 368 height 31
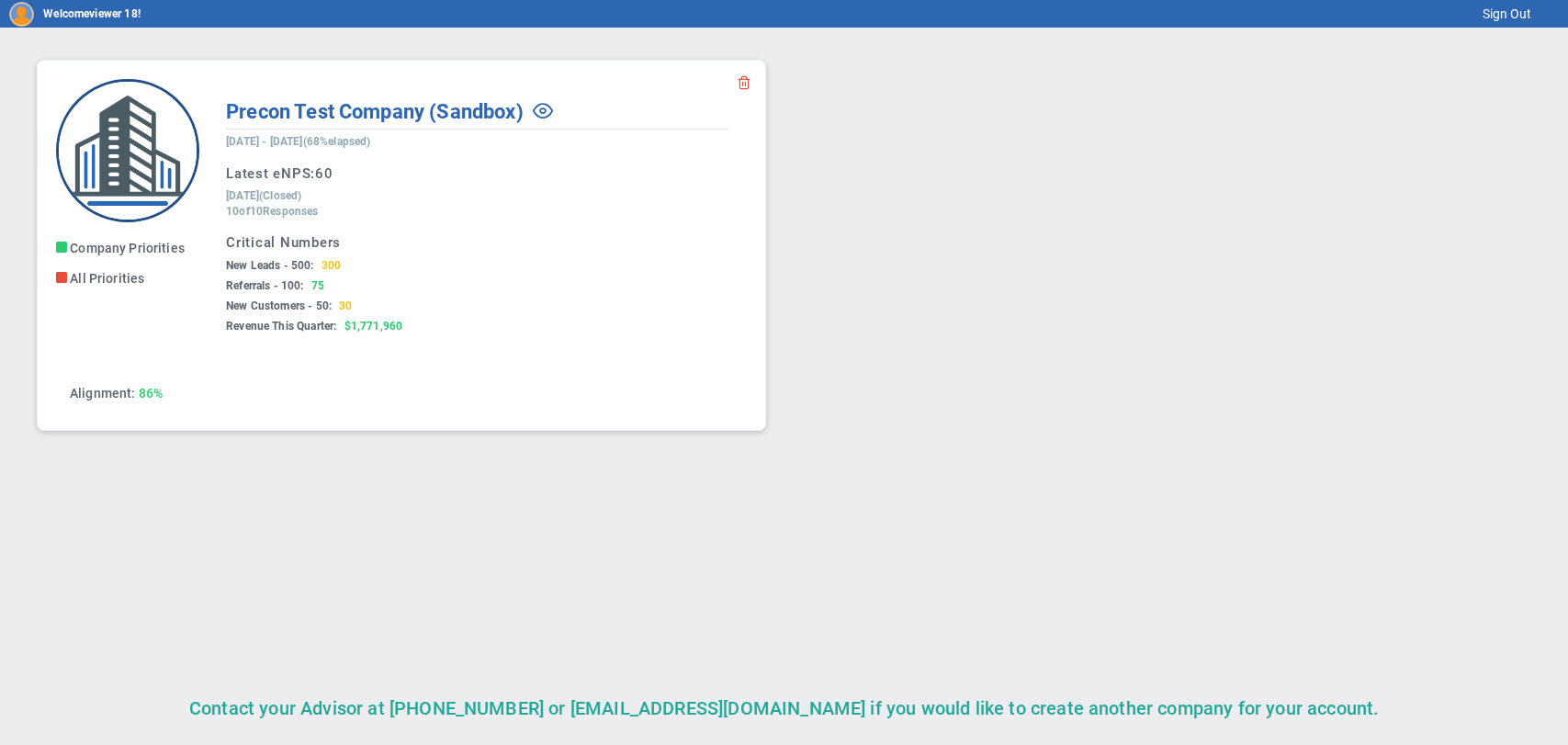
click at [146, 154] on img at bounding box center [127, 151] width 144 height 144
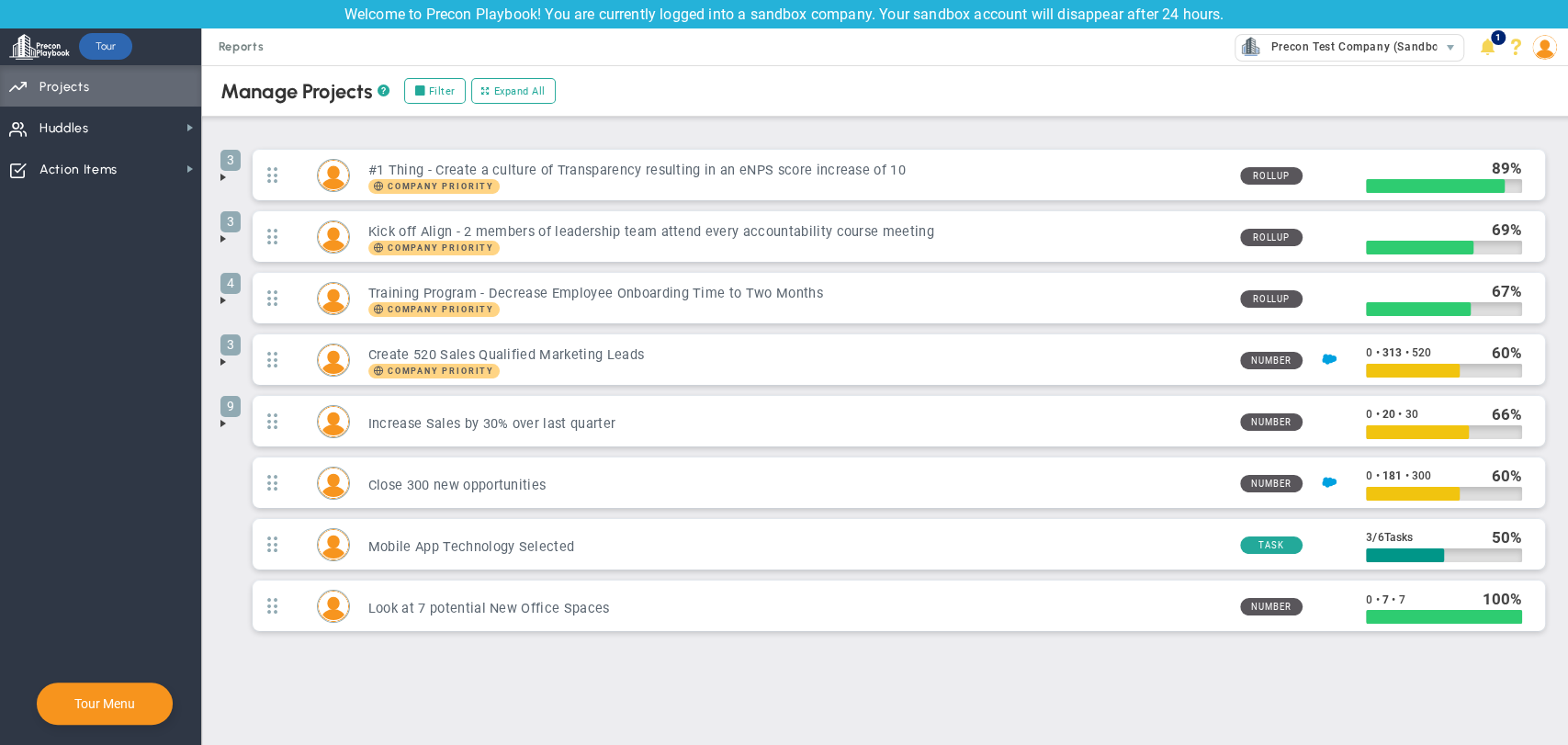
click at [1554, 42] on img at bounding box center [1545, 47] width 25 height 25
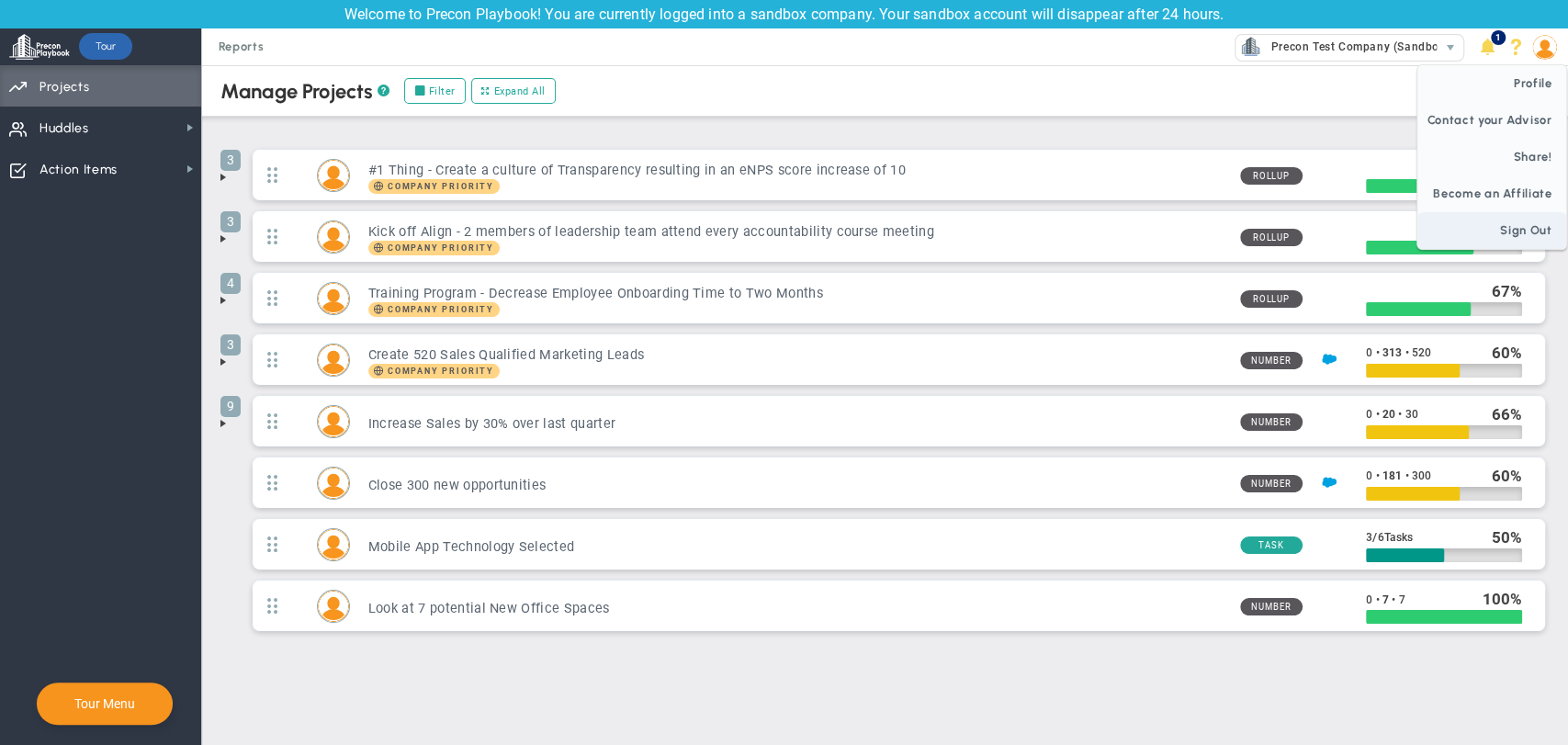
click at [1520, 237] on span "Sign Out" at bounding box center [1492, 231] width 149 height 37
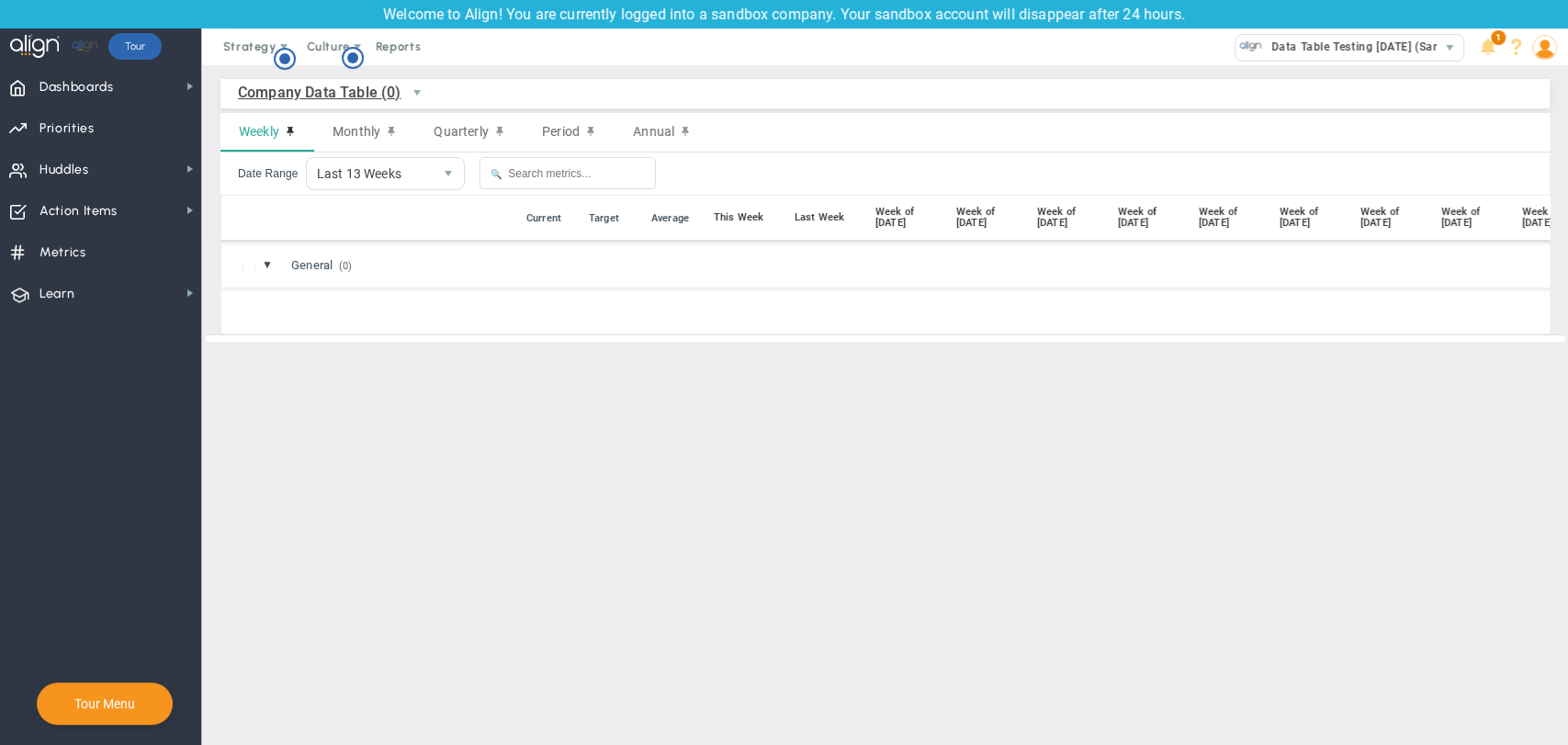
click at [1545, 49] on img at bounding box center [1545, 47] width 25 height 25
click at [1522, 229] on span "Sign Out" at bounding box center [1492, 231] width 149 height 37
